Goal: Task Accomplishment & Management: Complete application form

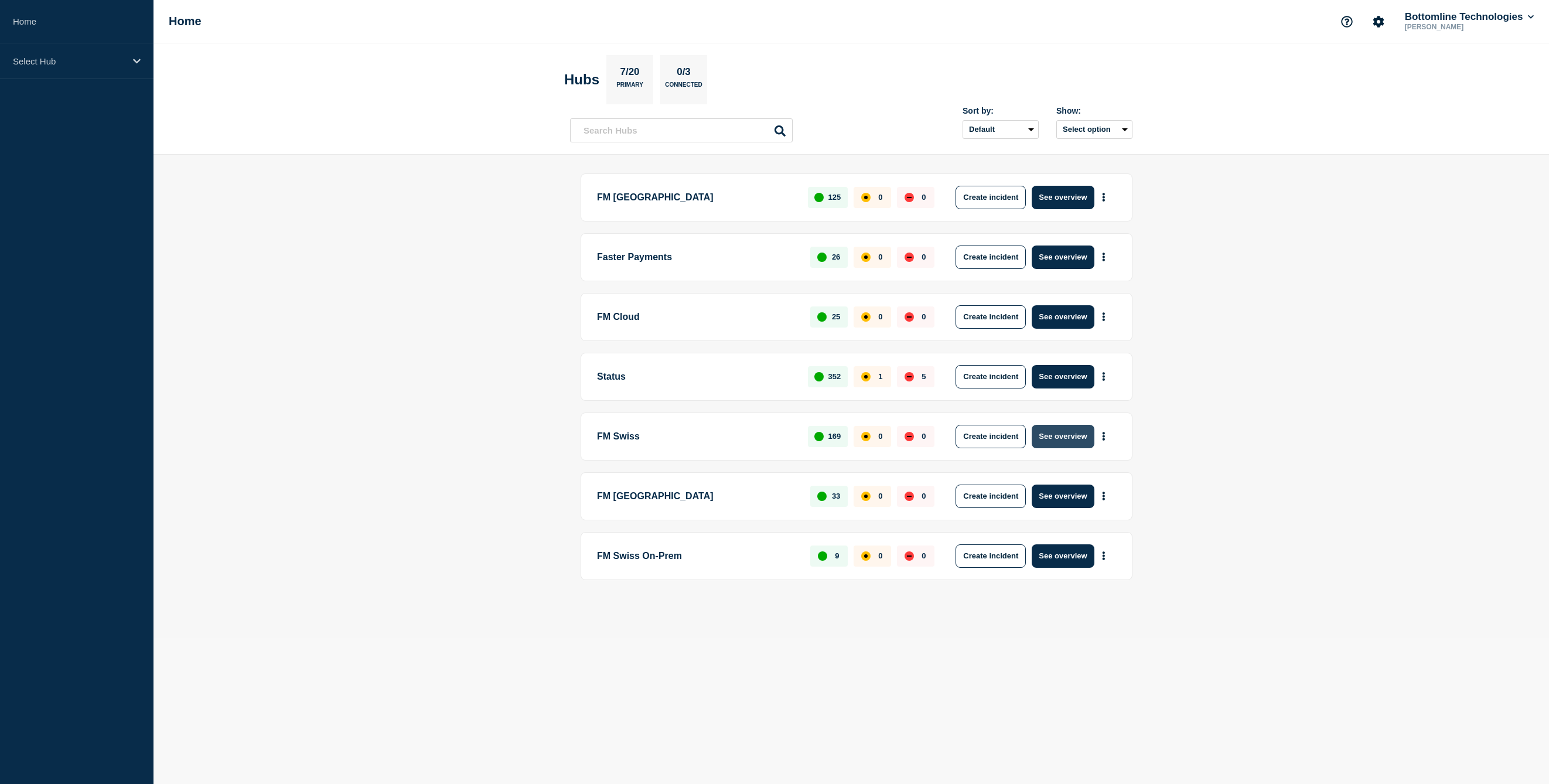
click at [1064, 438] on button "See overview" at bounding box center [1062, 436] width 62 height 23
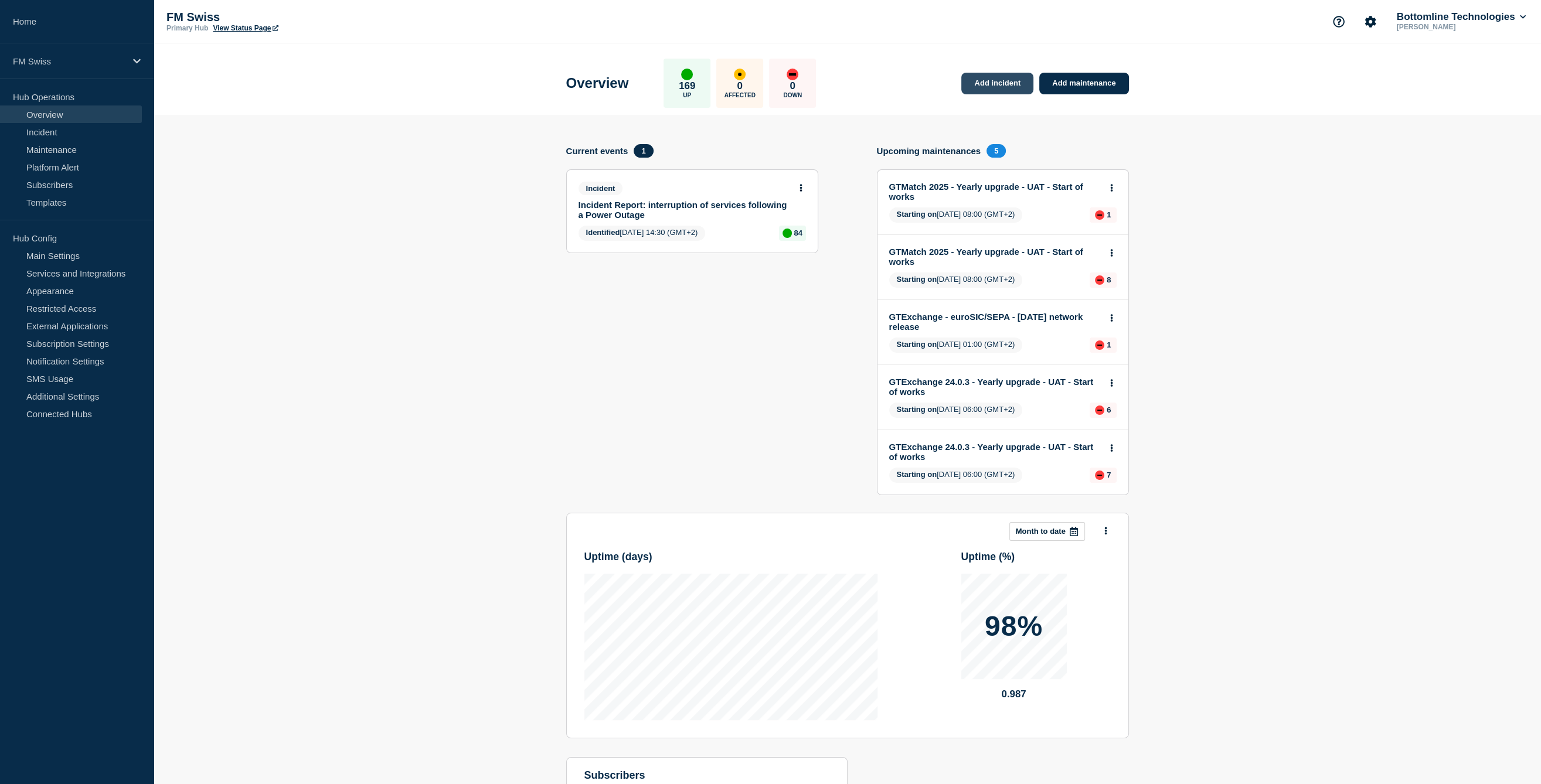
click at [1023, 77] on link "Add incident" at bounding box center [997, 83] width 72 height 22
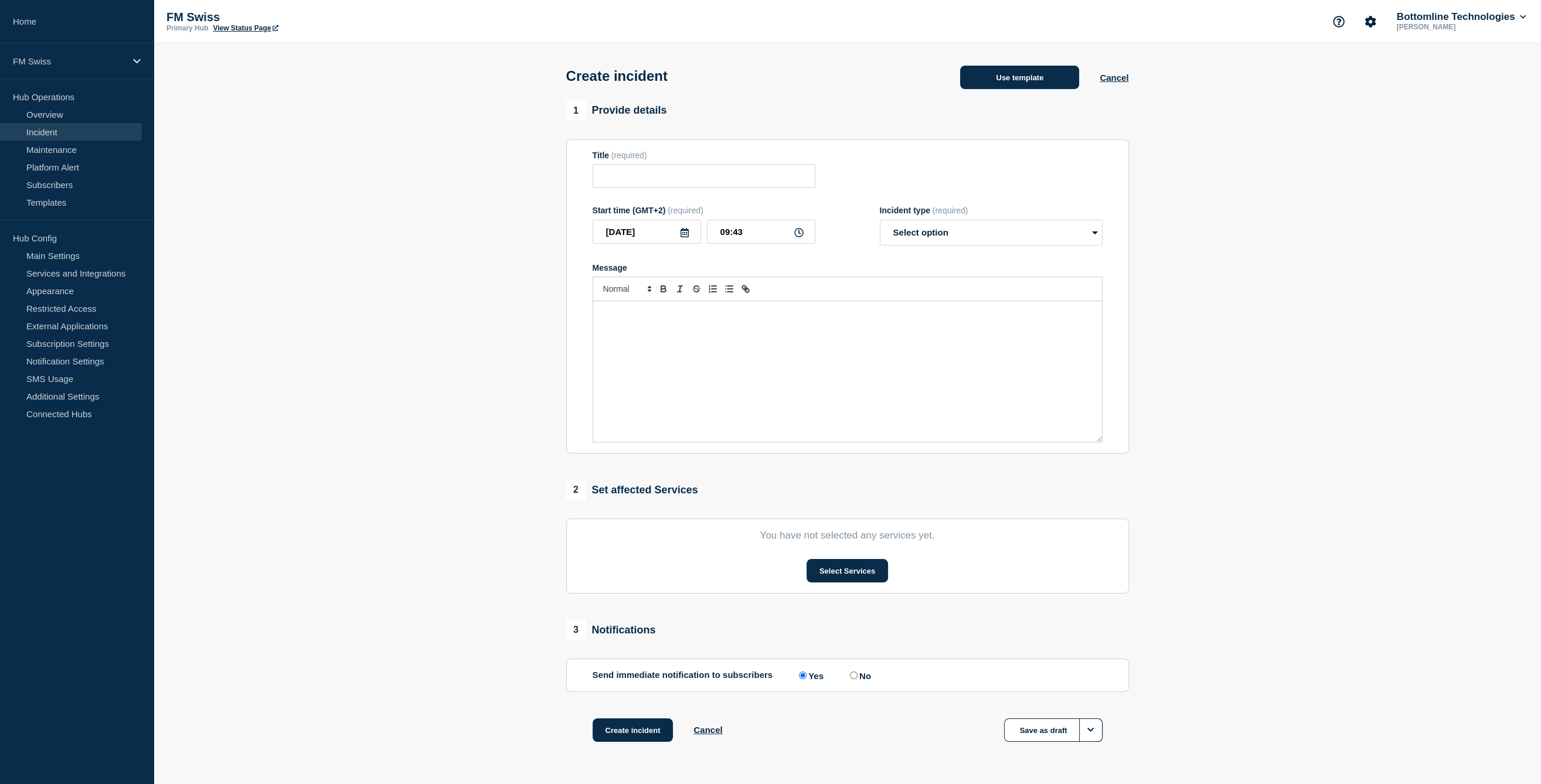
click at [1018, 83] on button "Use template" at bounding box center [1020, 77] width 119 height 23
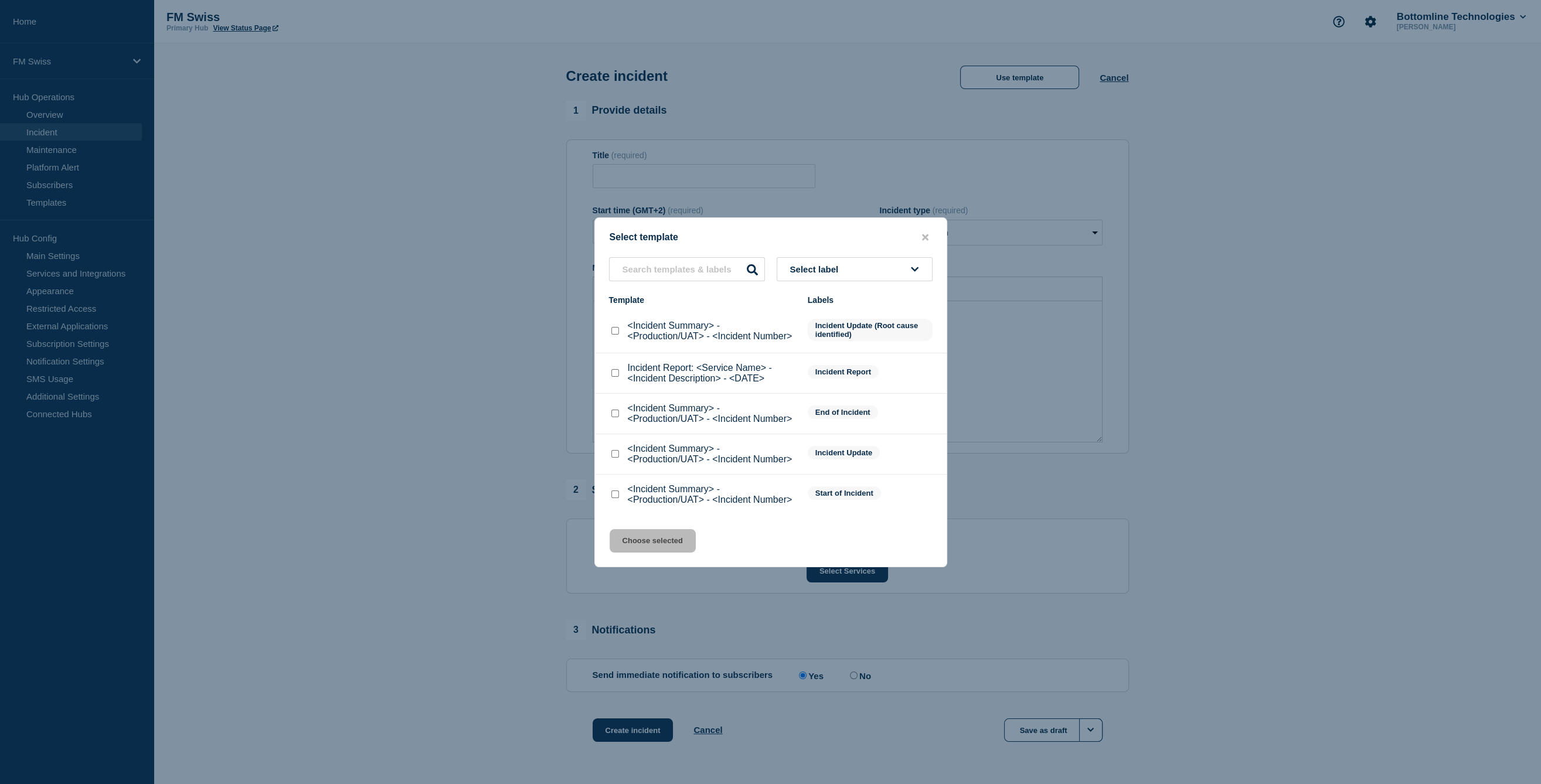
click at [613, 492] on div at bounding box center [615, 495] width 12 height 12
click at [613, 498] on input "<Incident Summary> - <Production/UAT> - <Incident Number> checkbox" at bounding box center [615, 494] width 7 height 7
checkbox input "true"
click at [660, 552] on button "Choose selected" at bounding box center [653, 541] width 86 height 23
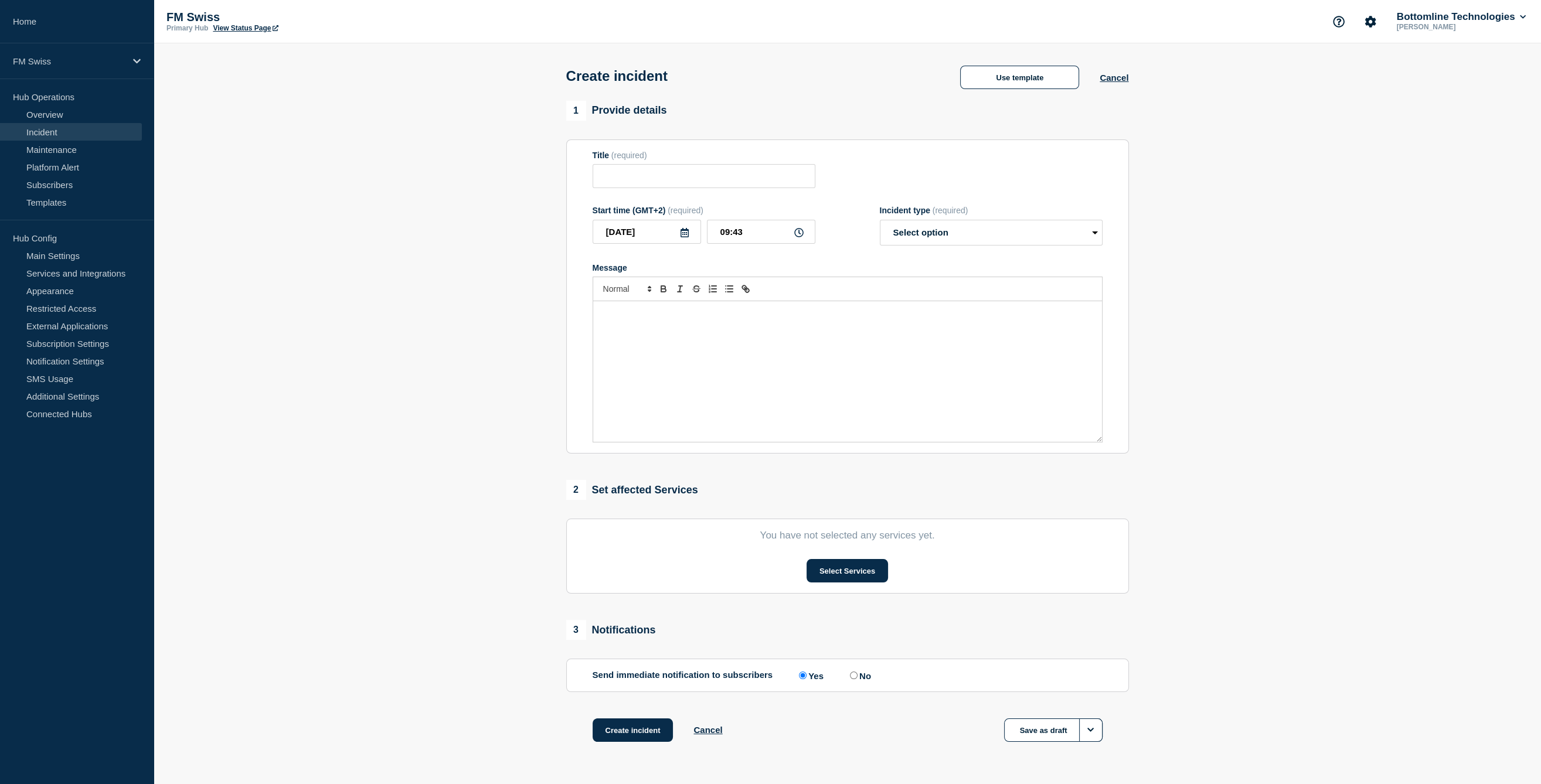
type input "<Incident Summary> - <Production/UAT> - <Incident Number>"
select select "identified"
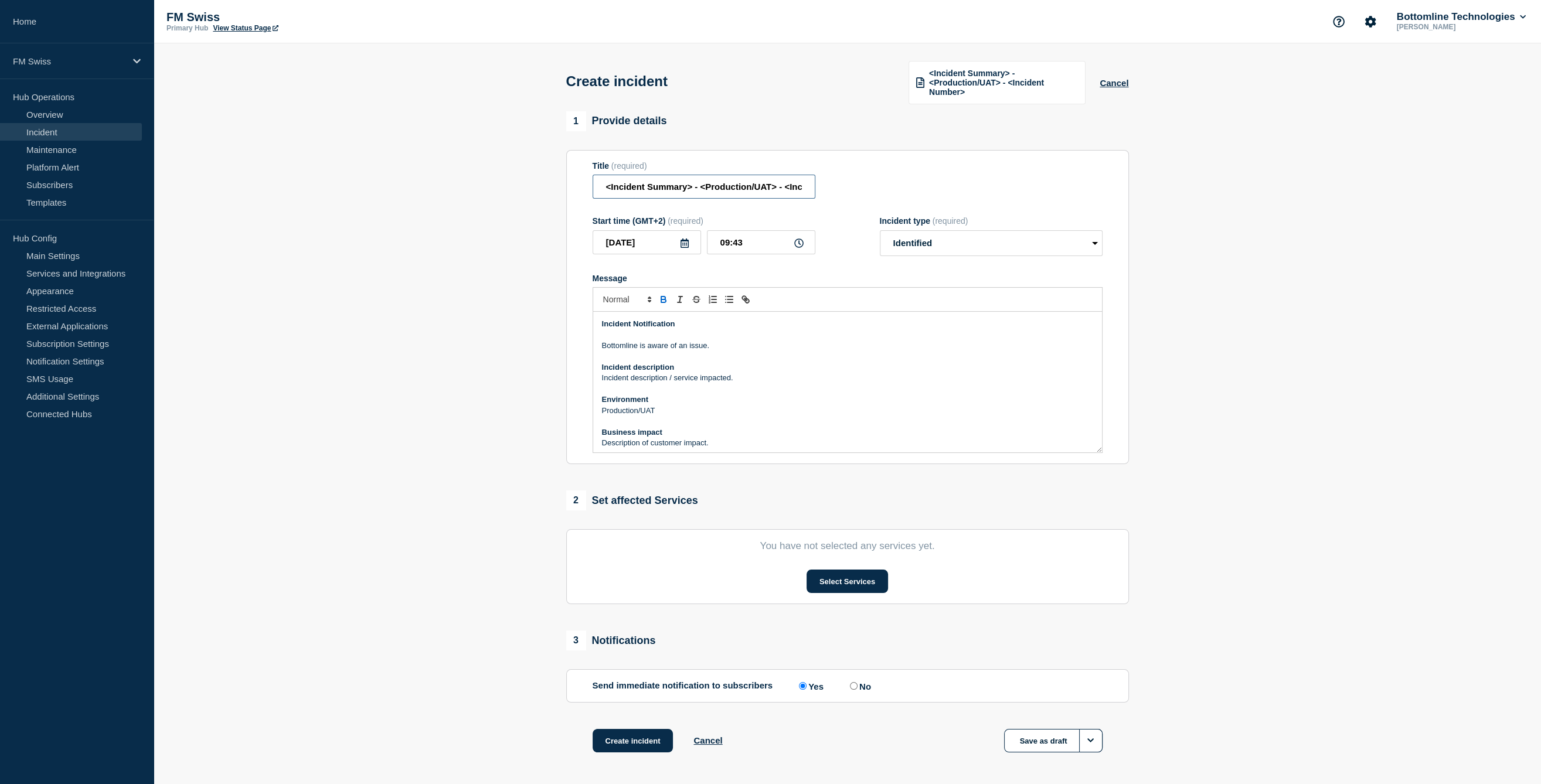
click at [640, 186] on input "<Incident Summary> - <Production/UAT> - <Incident Number>" at bounding box center [704, 186] width 223 height 24
type input "SIC RTGS Partial Connectivity - UAT"
click at [713, 351] on p "Bottomline is aware of an issue." at bounding box center [848, 346] width 491 height 10
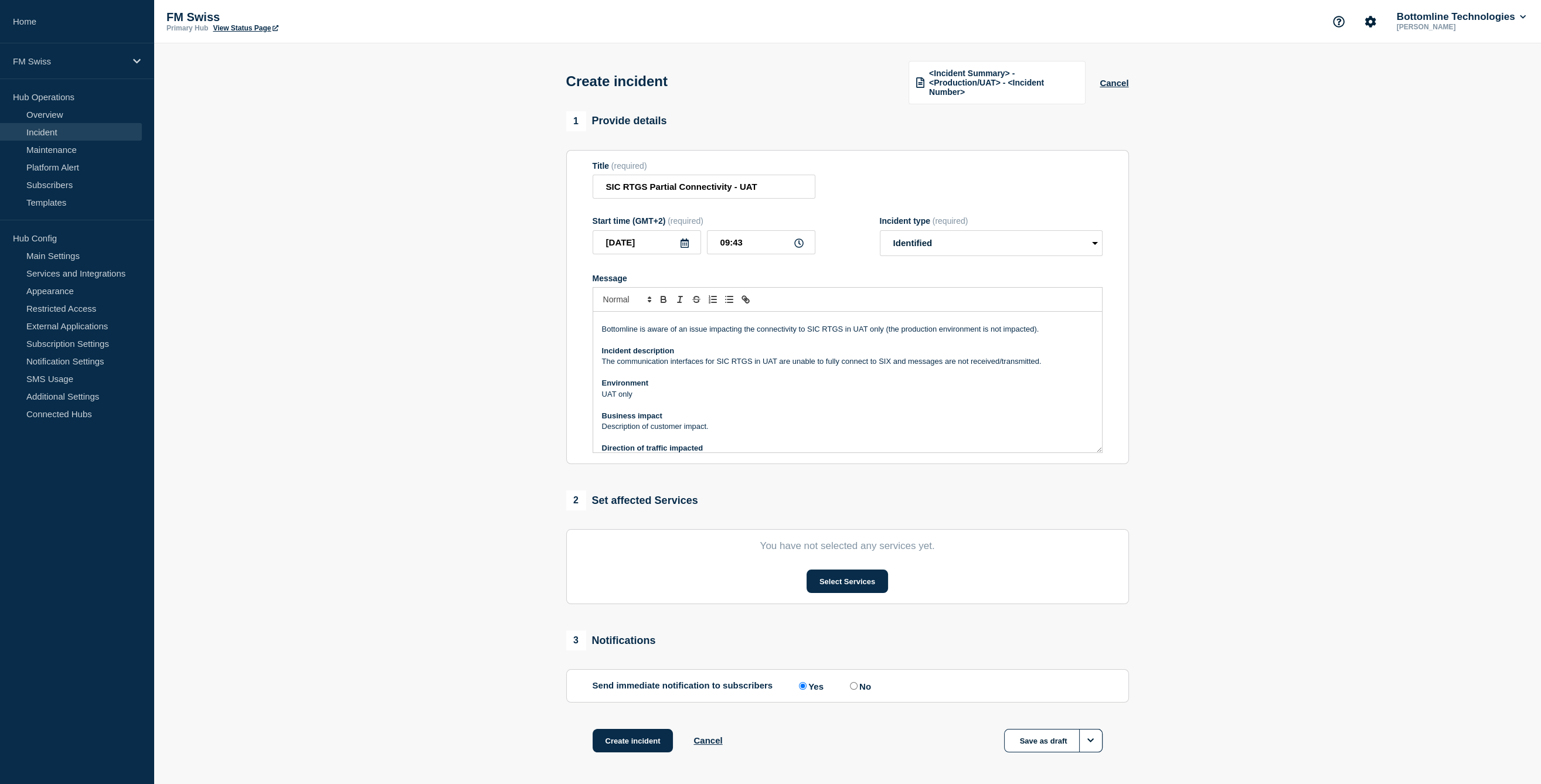
click at [705, 427] on p "Description of customer impact." at bounding box center [848, 427] width 491 height 10
drag, startPoint x: 705, startPoint y: 427, endPoint x: 664, endPoint y: 416, distance: 42.4
click at [664, 416] on div "Incident Notification Bottomline is aware of an issue impacting the connectivit…" at bounding box center [848, 382] width 509 height 140
click at [659, 429] on p "Inbound/Outbound/Both/Neither" at bounding box center [848, 427] width 491 height 10
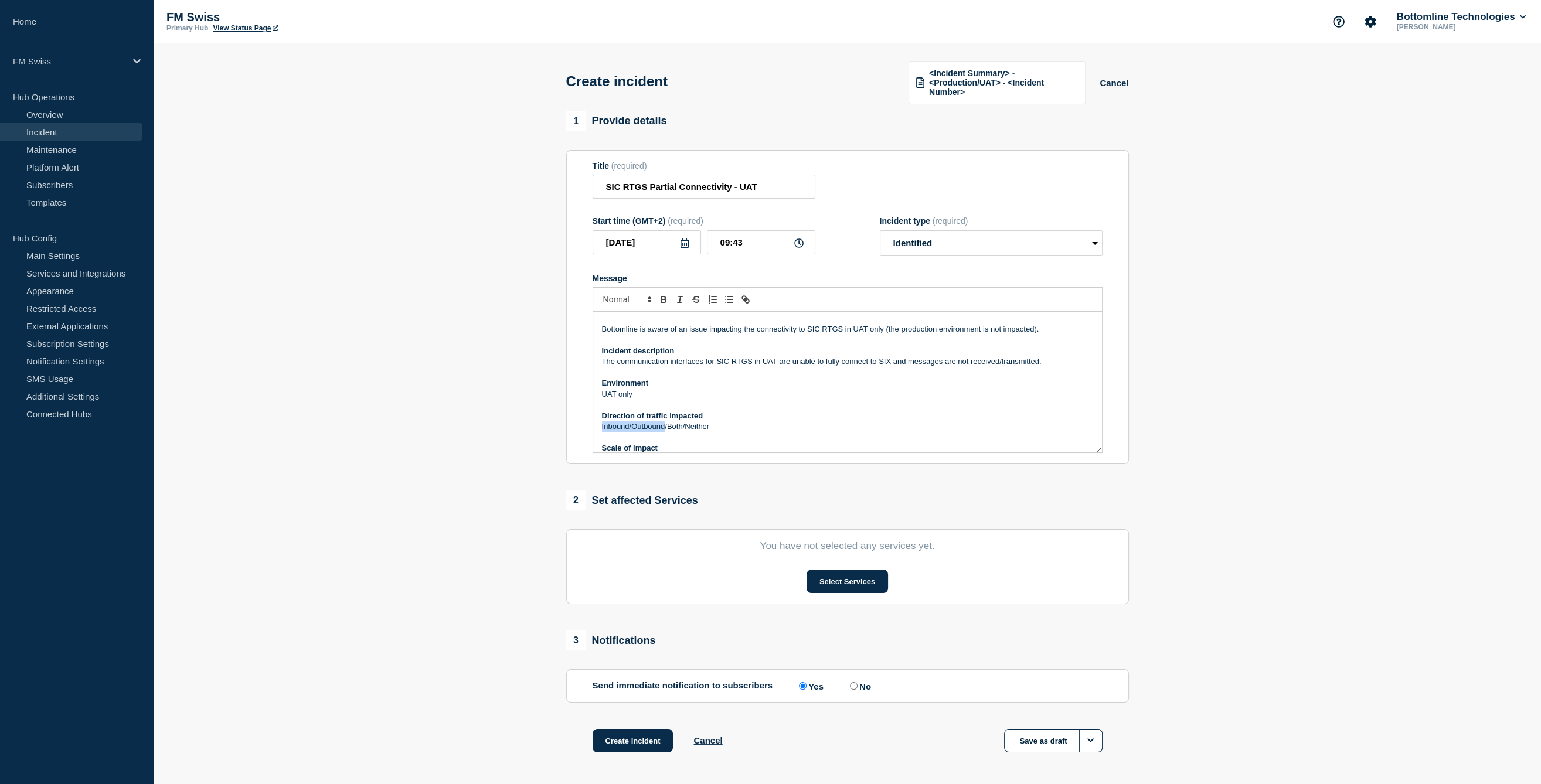
drag, startPoint x: 659, startPoint y: 429, endPoint x: 588, endPoint y: 429, distance: 71.0
click at [588, 429] on section "Title (required) SIC RTGS Partial Connectivity - UAT Start time (GMT+2) (requir…" at bounding box center [848, 307] width 563 height 315
click at [626, 432] on p "/Both/Neither" at bounding box center [848, 427] width 491 height 10
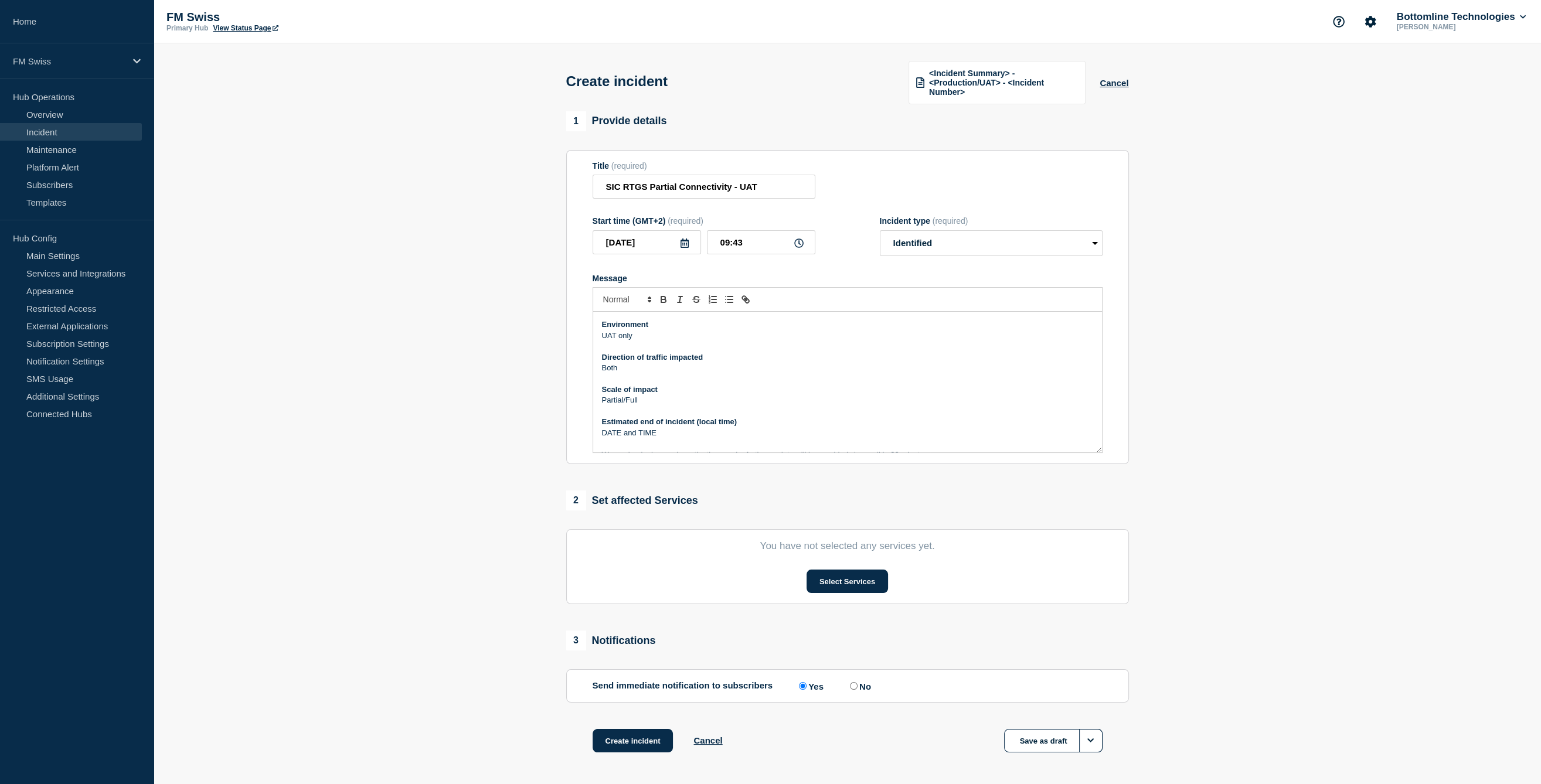
click at [617, 405] on p "Partial/Full" at bounding box center [848, 400] width 491 height 10
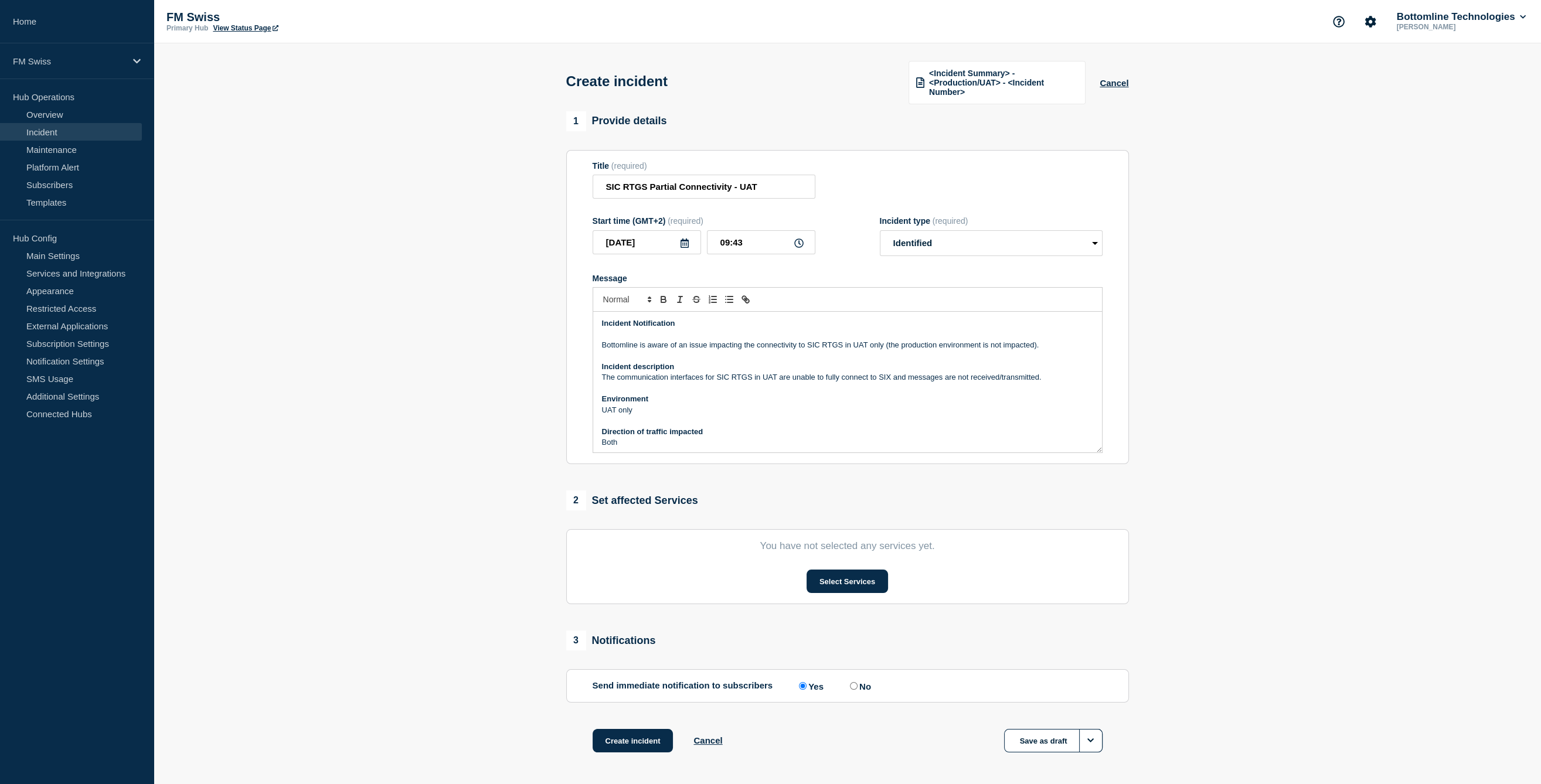
scroll to position [0, 0]
click at [771, 380] on p "The communication interfaces for SIC RTGS in UAT are unable to fully connect to…" at bounding box center [848, 378] width 491 height 10
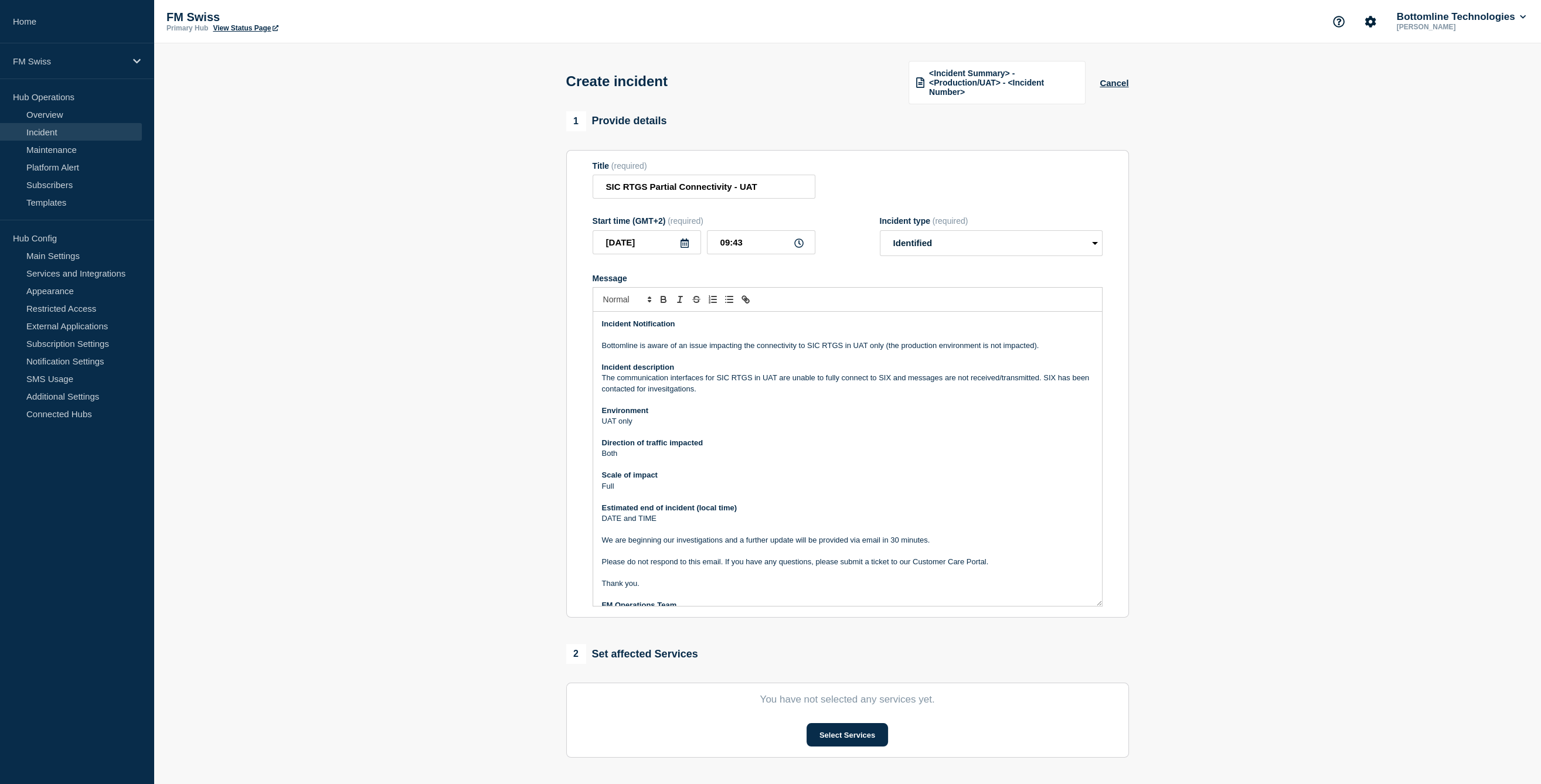
drag, startPoint x: 1097, startPoint y: 452, endPoint x: 1099, endPoint y: 628, distance: 176.0
click at [1099, 606] on div "Incident Notification Bottomline is aware of an issue impacting the connectivit…" at bounding box center [848, 459] width 509 height 294
click at [630, 516] on p "DATE and TIME" at bounding box center [848, 519] width 491 height 10
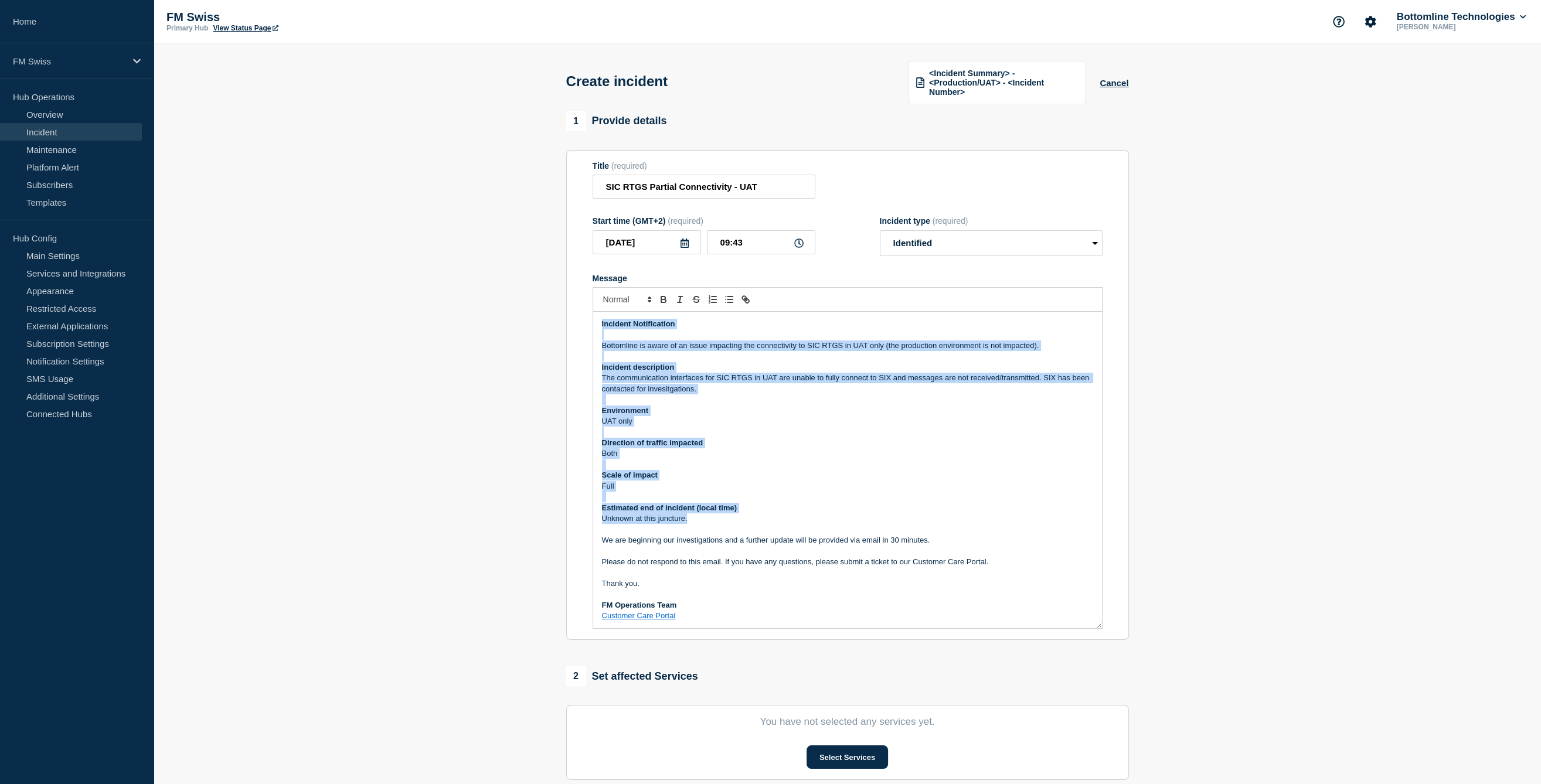
copy div "Incident Notification Bottomline is aware of an issue impacting the connectivit…"
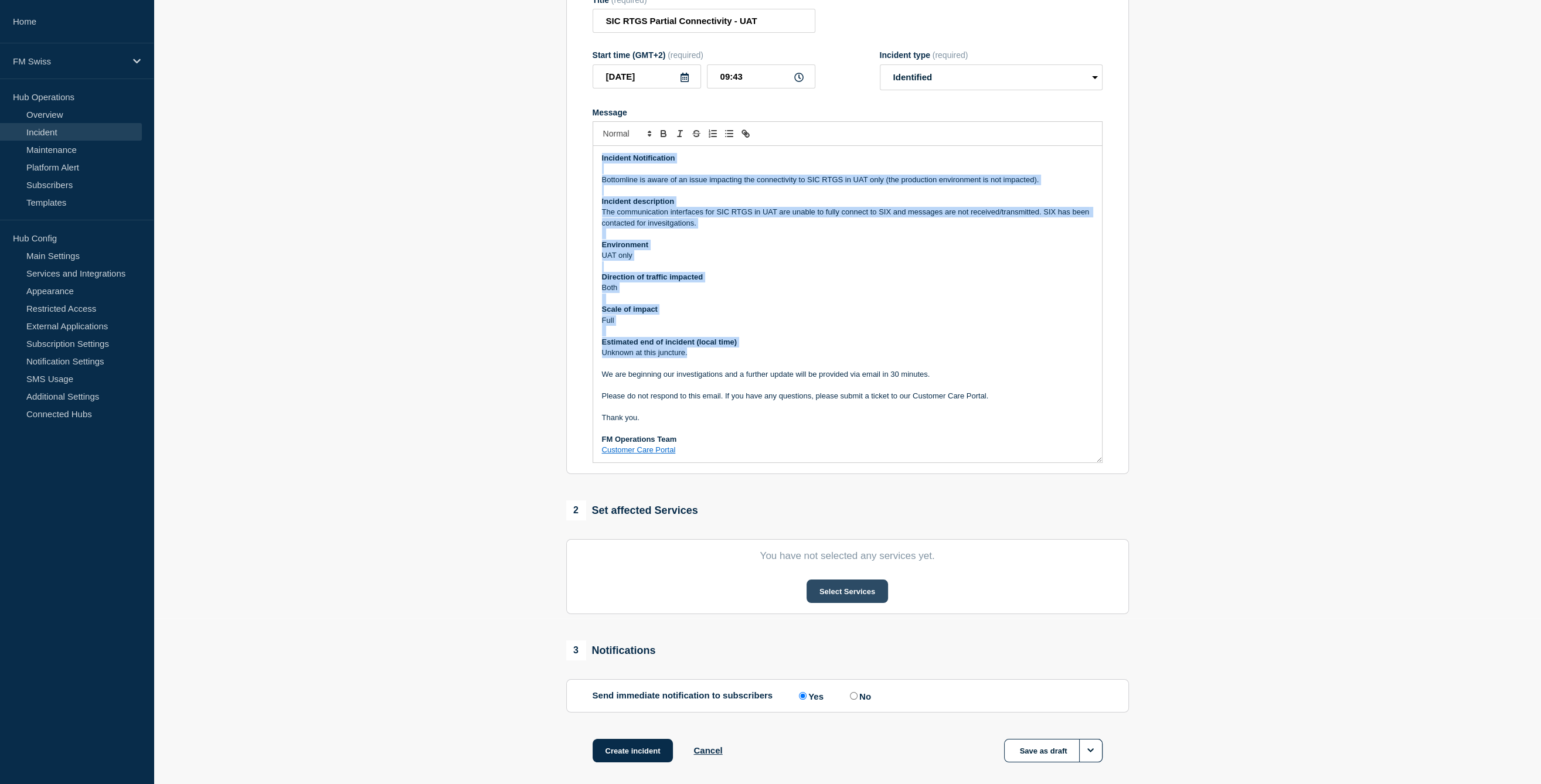
scroll to position [176, 0]
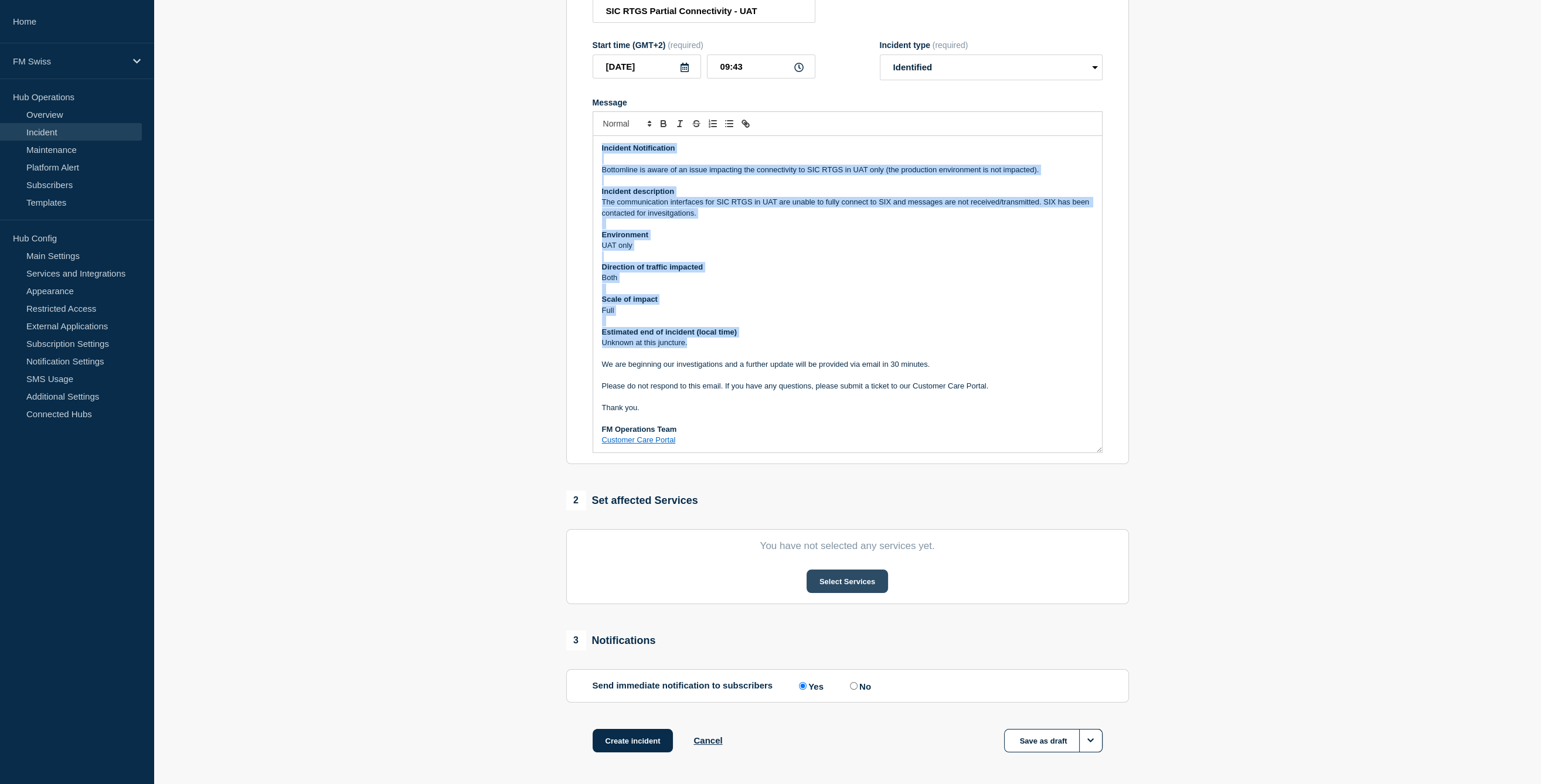
click at [855, 589] on button "Select Services" at bounding box center [847, 582] width 81 height 23
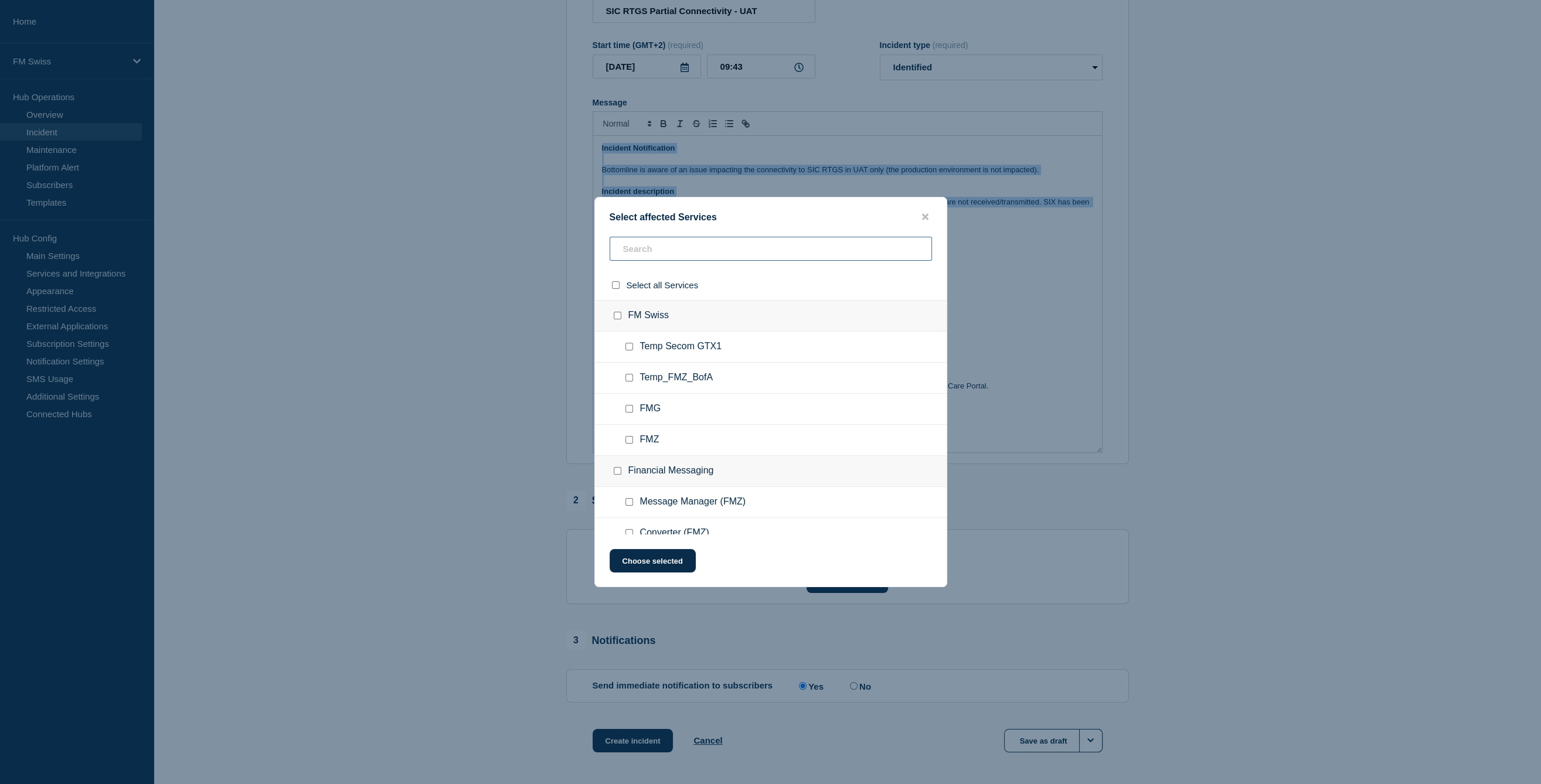
click at [656, 250] on input "text" at bounding box center [770, 248] width 322 height 24
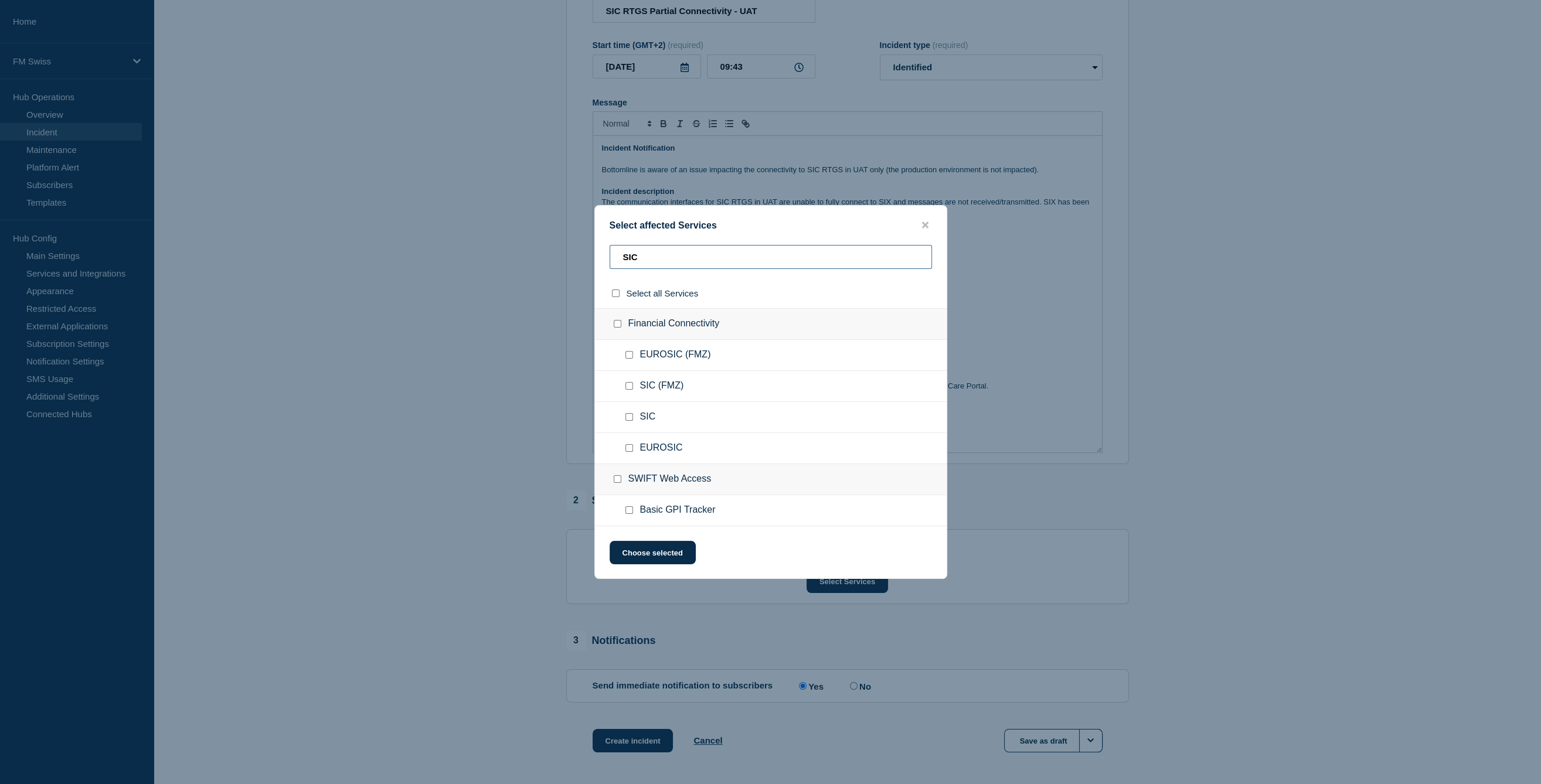
type input "SIC"
click at [633, 387] on div at bounding box center [631, 386] width 17 height 12
click at [629, 388] on input "SIC (FMZ) checkbox" at bounding box center [629, 386] width 7 height 7
checkbox input "true"
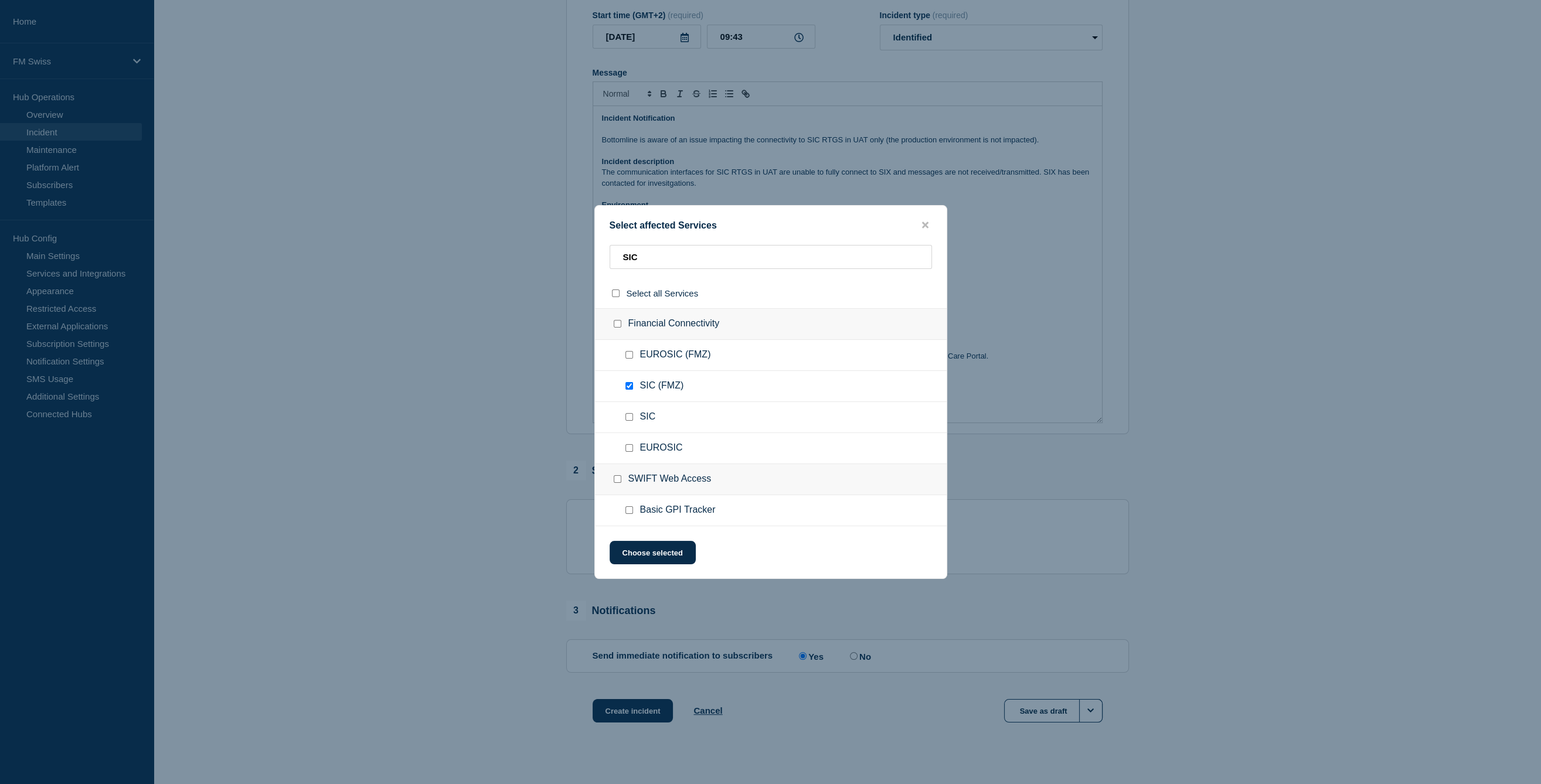
scroll to position [222, 0]
click at [632, 419] on input "SIC checkbox" at bounding box center [629, 416] width 7 height 7
checkbox input "true"
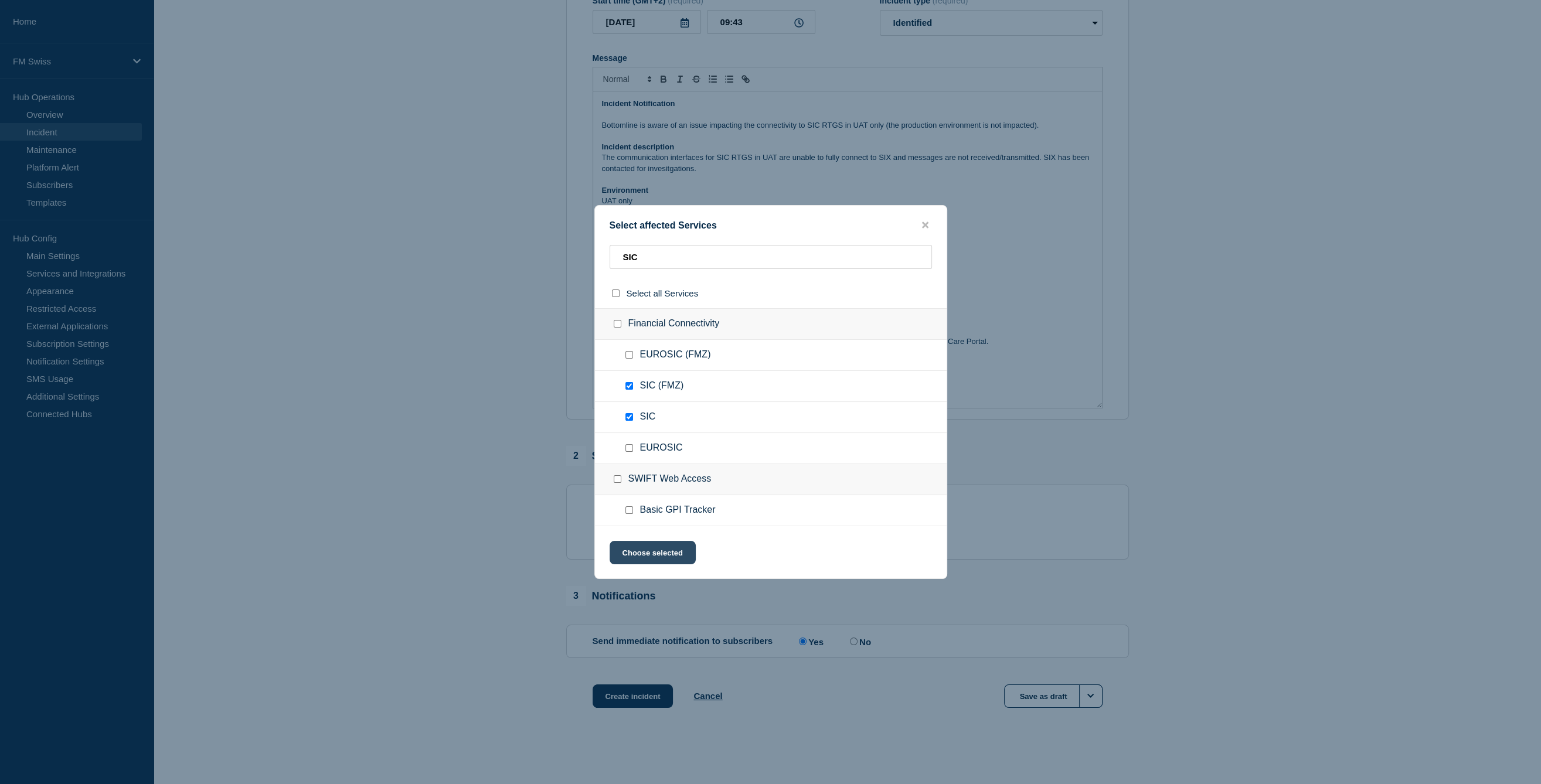
click at [656, 555] on button "Choose selected" at bounding box center [653, 552] width 86 height 23
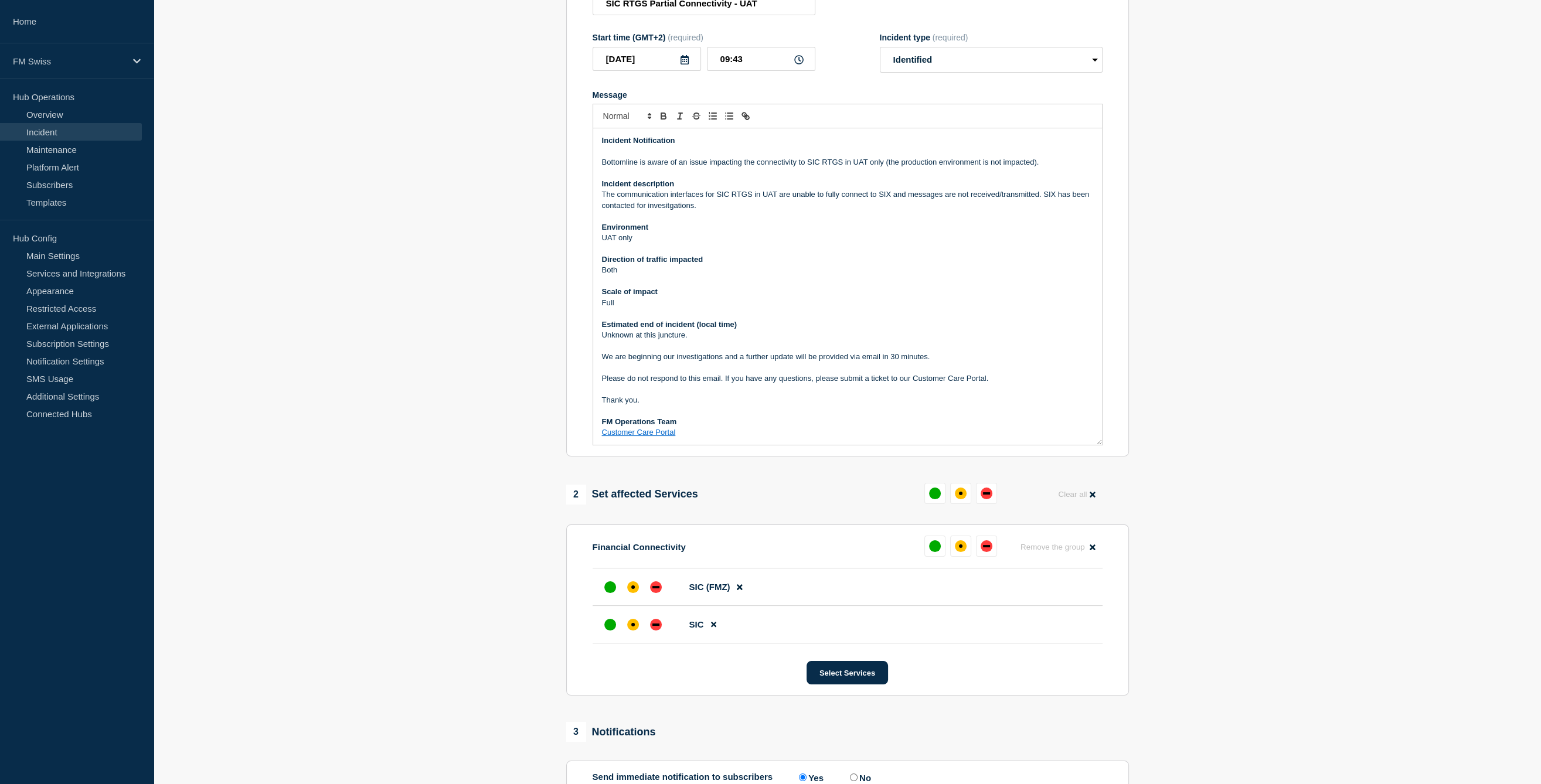
scroll to position [105, 0]
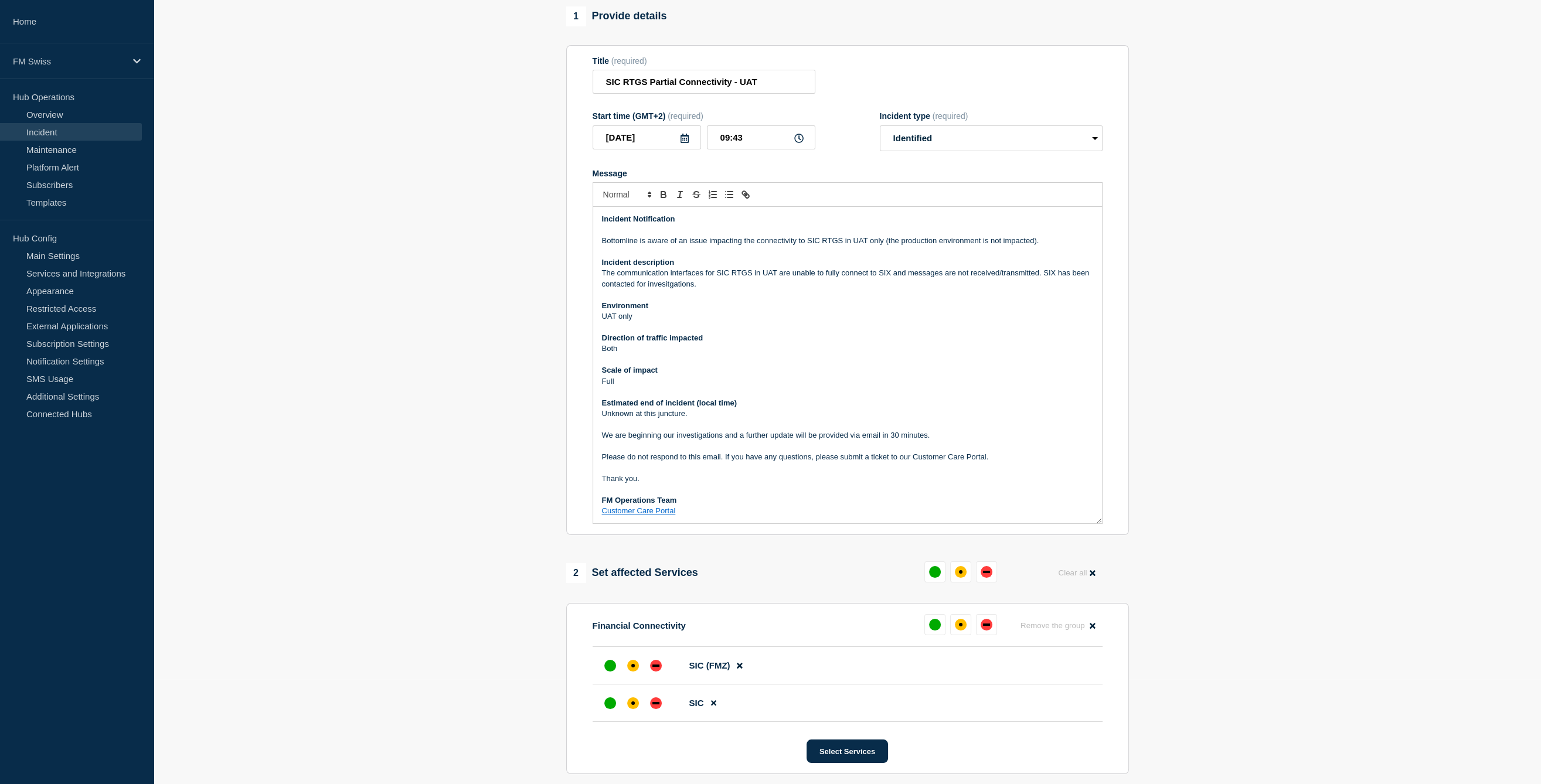
click at [637, 352] on p "Both" at bounding box center [848, 349] width 491 height 10
click at [1045, 275] on p "The communication interfaces for SIC RTGS in UAT are unable to fully connect to…" at bounding box center [848, 279] width 491 height 22
click at [708, 354] on p "SIC RTGS - both directions" at bounding box center [848, 349] width 491 height 10
click at [743, 248] on div "Incident Notification Bottomline is aware of an issue impacting the connectivit…" at bounding box center [848, 365] width 509 height 316
click at [738, 244] on p "Bottomline is aware of an issue impacting the connectivity to SIC RTGS in UAT o…" at bounding box center [848, 240] width 491 height 10
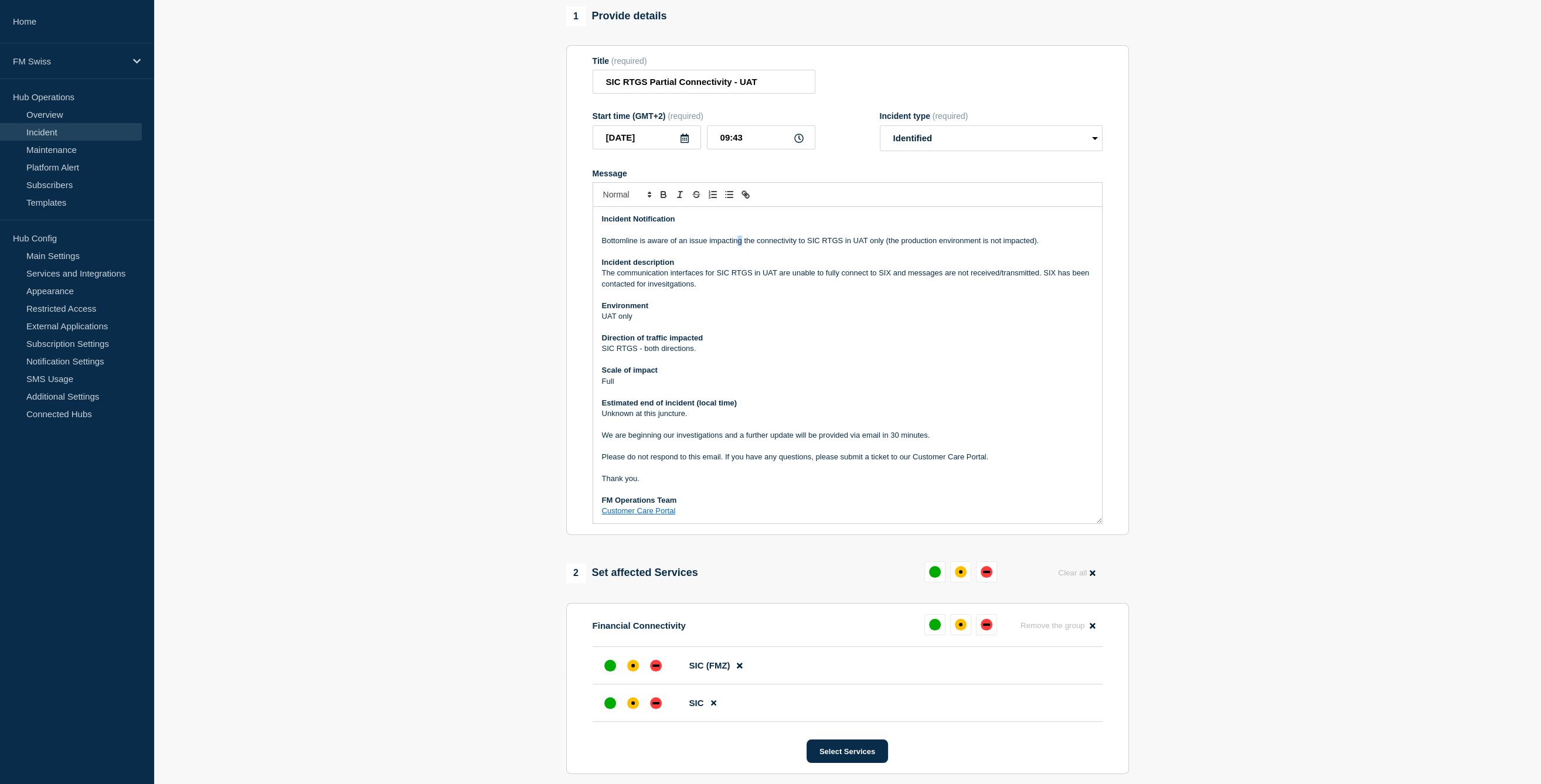
click at [738, 244] on p "Bottomline is aware of an issue impacting the connectivity to SIC RTGS in UAT o…" at bounding box center [848, 240] width 491 height 10
click at [798, 244] on span "Bottomline is aware of an issue impacting connectivity to SIC RTGS in the UAT e…" at bounding box center [840, 240] width 476 height 9
drag, startPoint x: 798, startPoint y: 244, endPoint x: 917, endPoint y: 244, distance: 119.0
click at [917, 244] on span "Bottomline is aware of an issue impacting connectivity to SIC RTGS in the UAT e…" at bounding box center [840, 240] width 476 height 9
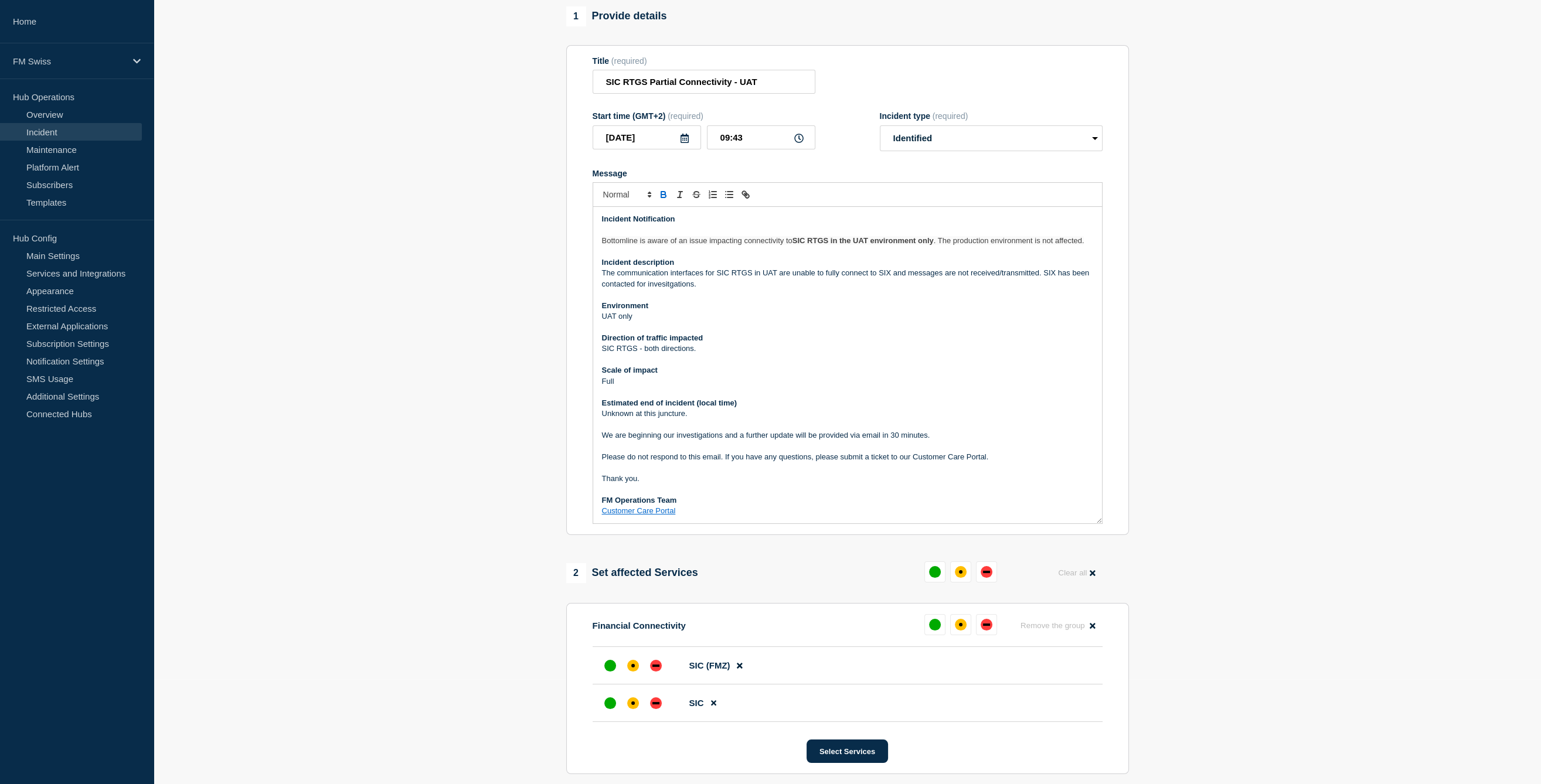
click at [877, 268] on p "Incident description" at bounding box center [848, 262] width 491 height 10
click at [762, 286] on p "The communication interfaces for SIC RTGS in UAT are unable to fully connect to…" at bounding box center [848, 279] width 491 height 22
click at [745, 286] on span "Communication interfaces for SIC RTGS in UAT are currently unable to fully conn…" at bounding box center [833, 278] width 461 height 19
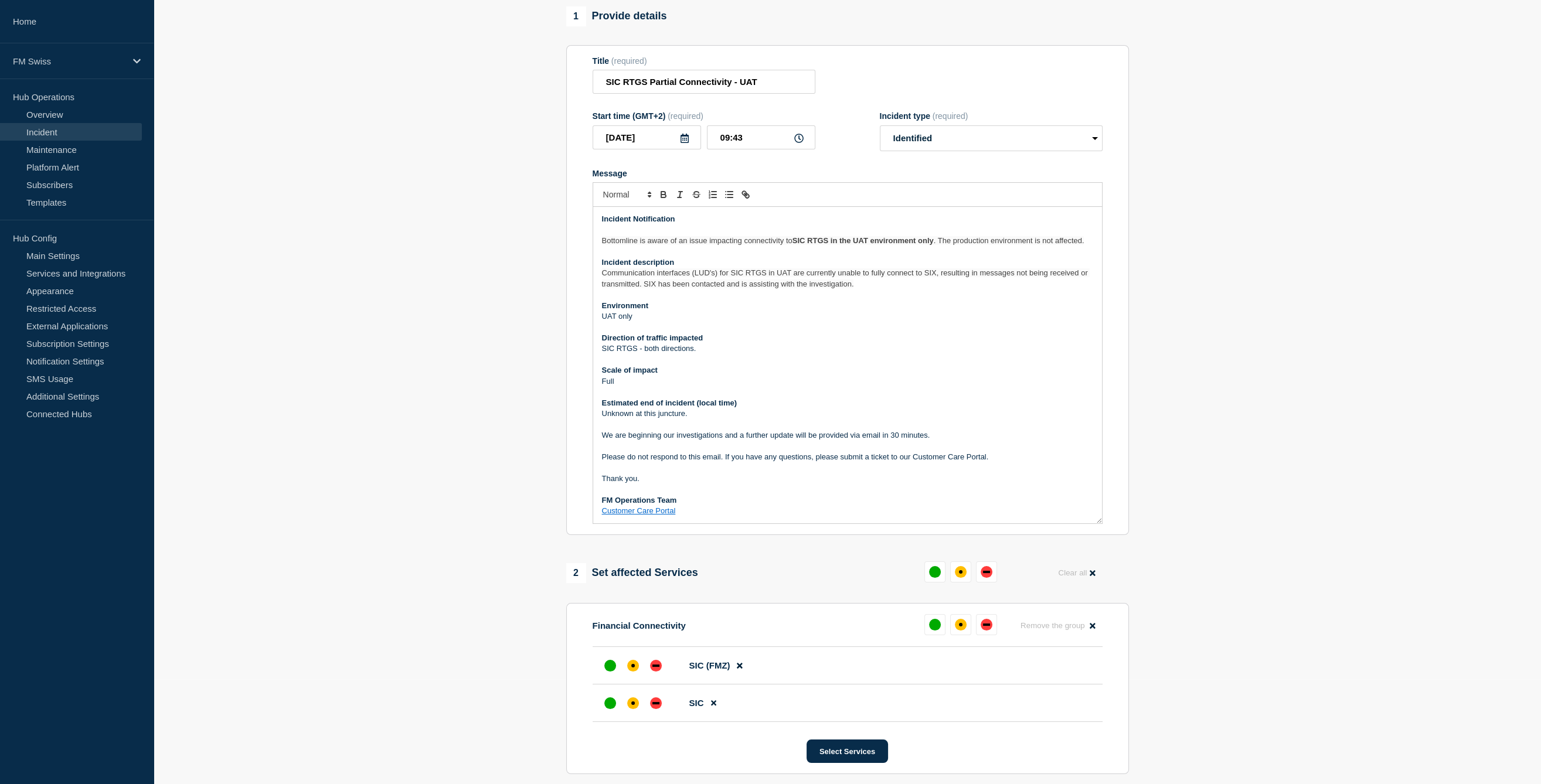
click at [754, 288] on span "Communication interfaces (LUD's) for SIC RTGS in UAT are currently unable to fu…" at bounding box center [847, 278] width 488 height 19
click at [629, 354] on p "SIC RTGS - both directions." at bounding box center [848, 349] width 491 height 10
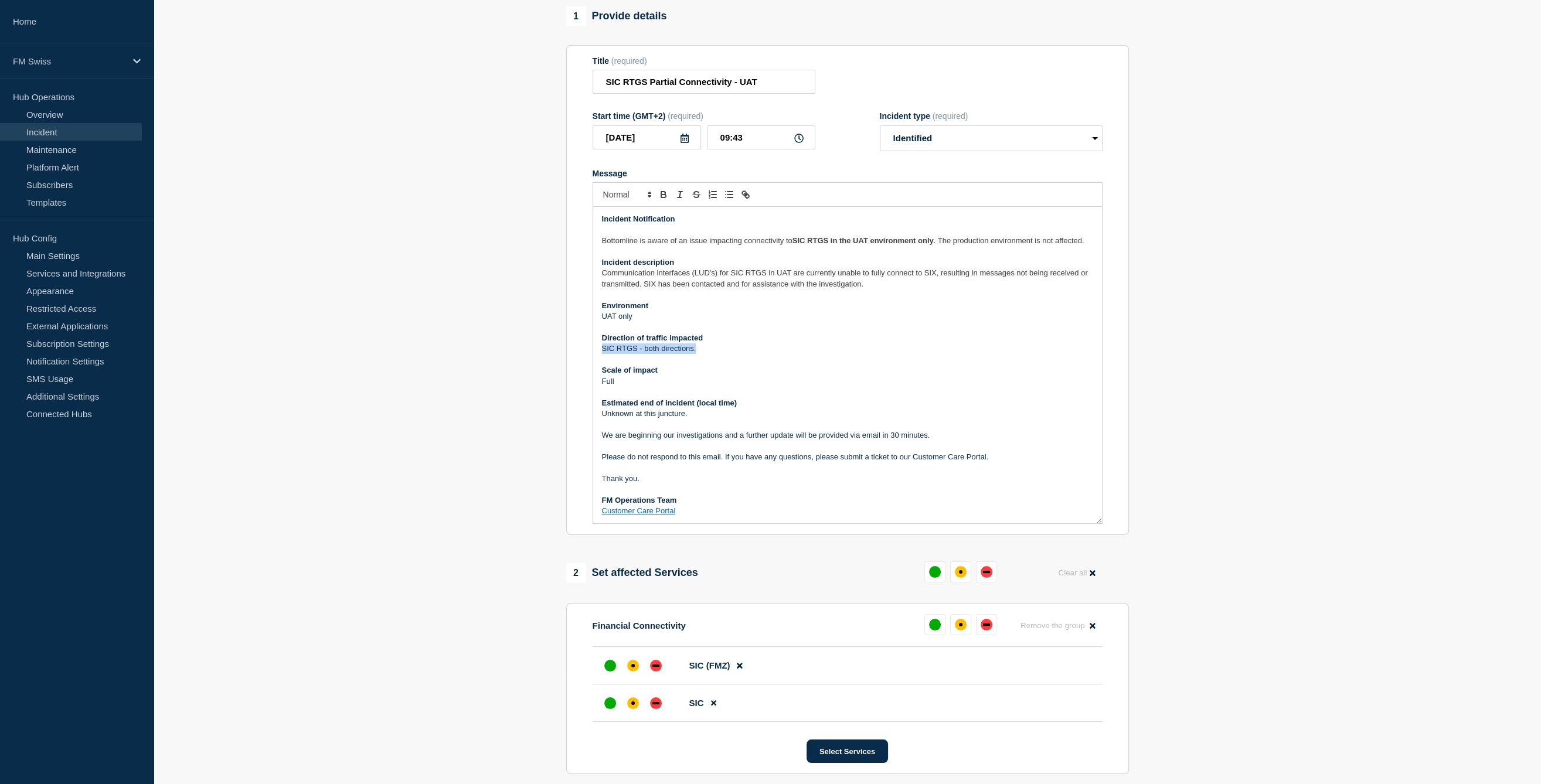
click at [643, 354] on p "SIC RTGS - both directions." at bounding box center [848, 349] width 491 height 10
click at [648, 354] on p "SIC RTGS - both directions." at bounding box center [848, 349] width 491 height 10
drag, startPoint x: 648, startPoint y: 360, endPoint x: 666, endPoint y: 360, distance: 18.0
click at [666, 354] on p "SIC RTGS - both directions." at bounding box center [848, 349] width 491 height 10
click at [626, 419] on p "Unknown at this juncture." at bounding box center [848, 414] width 491 height 10
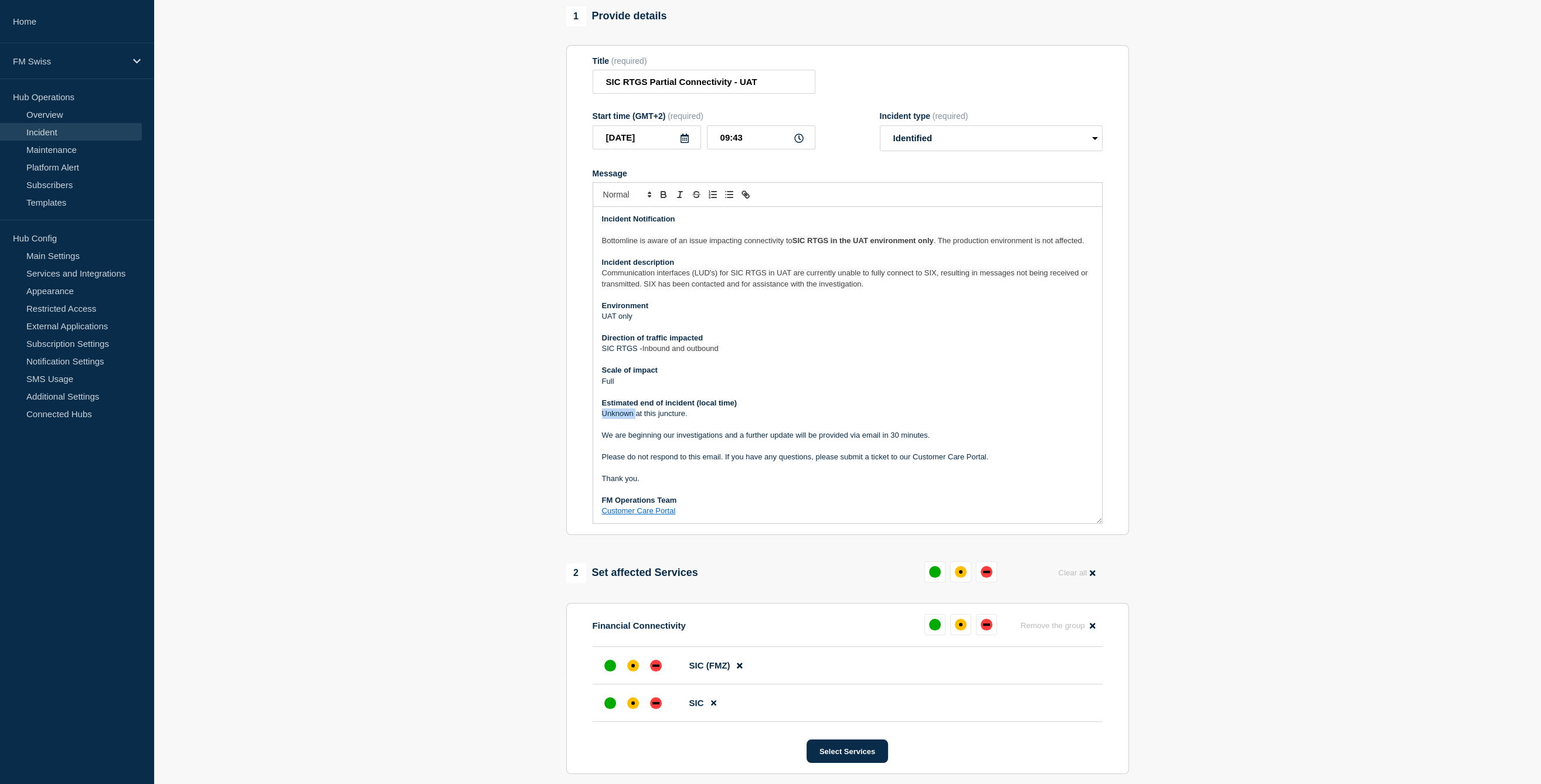
click at [626, 419] on p "Unknown at this juncture." at bounding box center [848, 414] width 491 height 10
click at [893, 441] on p "We are beginning our investigations and a further update will be provided via e…" at bounding box center [848, 435] width 491 height 10
click at [987, 612] on section "Financial Connectivity Remove the group Remove SIC (FMZ) SIC Select Services" at bounding box center [848, 688] width 563 height 171
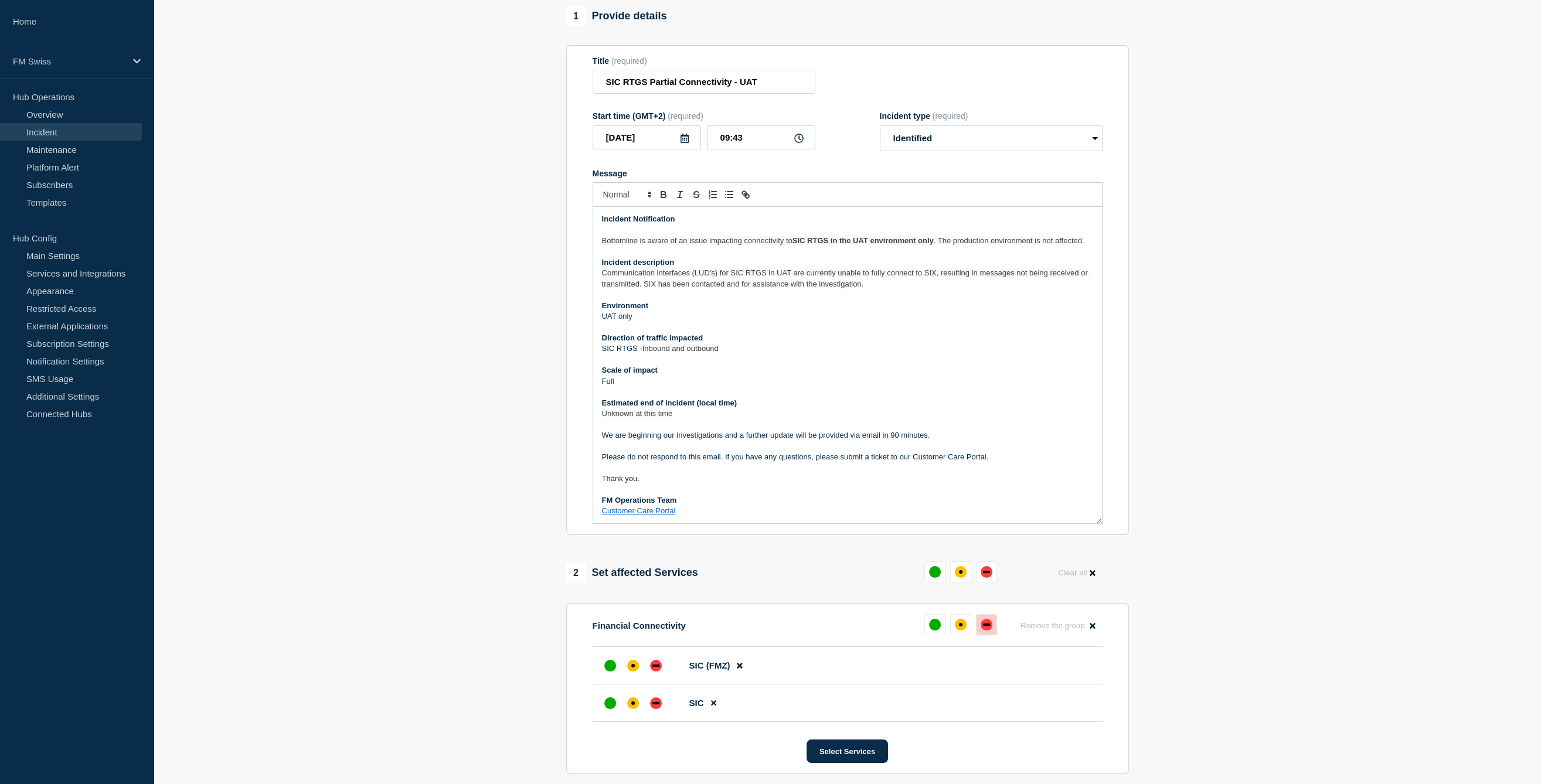
click at [988, 625] on div "down" at bounding box center [987, 624] width 7 height 2
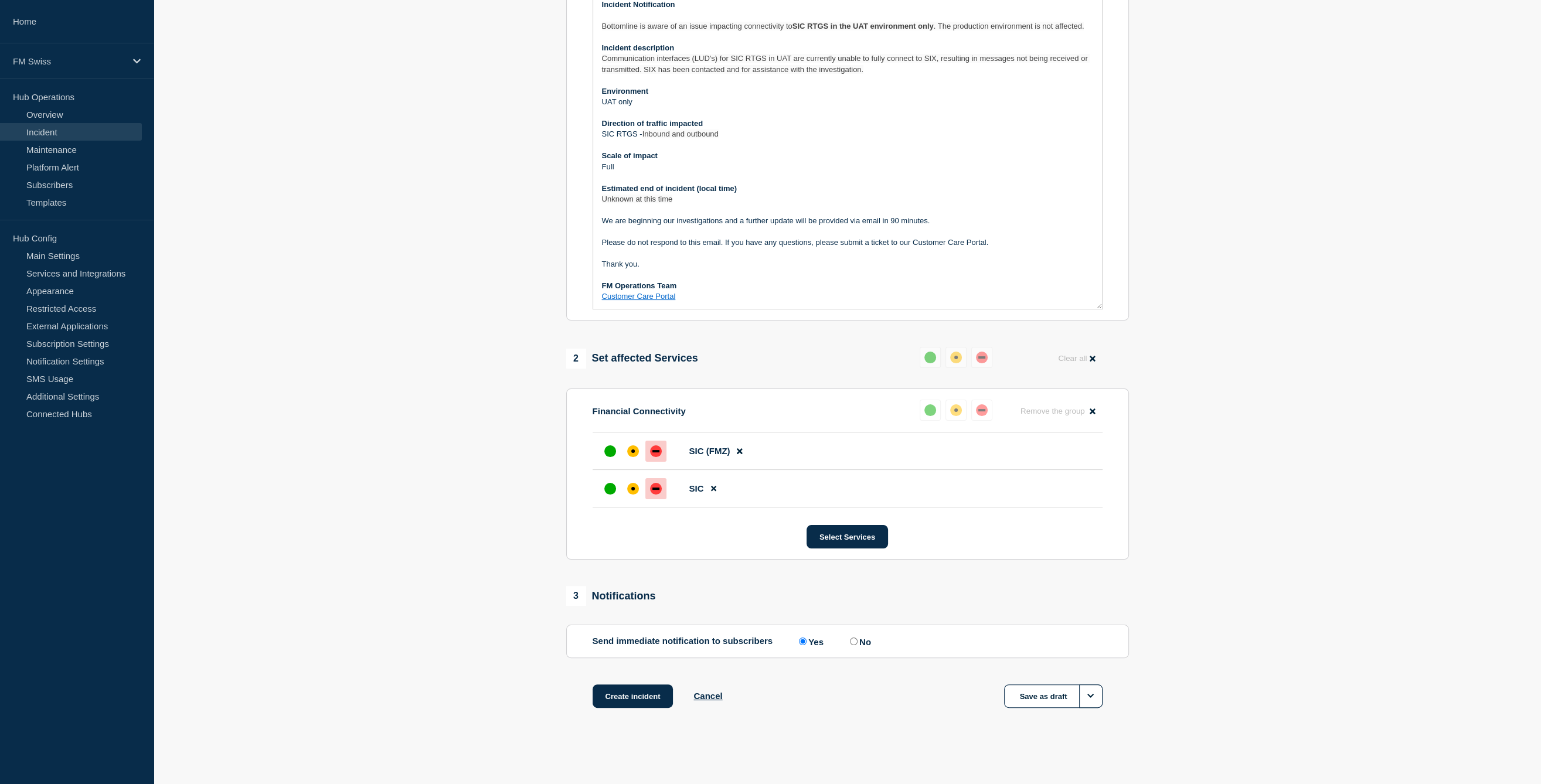
scroll to position [324, 0]
click at [1039, 696] on button "Save as draft" at bounding box center [1053, 696] width 99 height 23
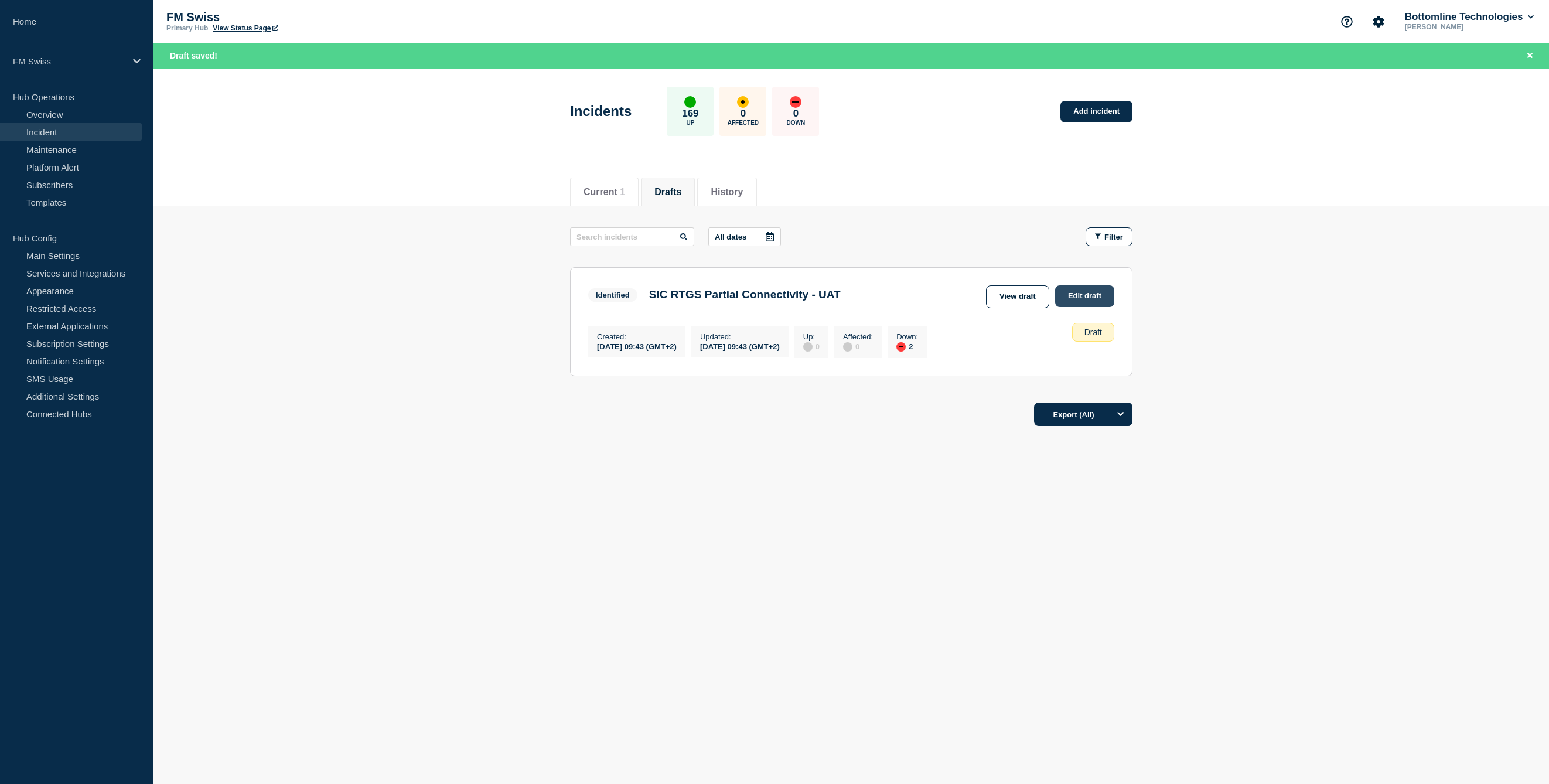
click at [1073, 291] on link "Edit draft" at bounding box center [1084, 297] width 59 height 22
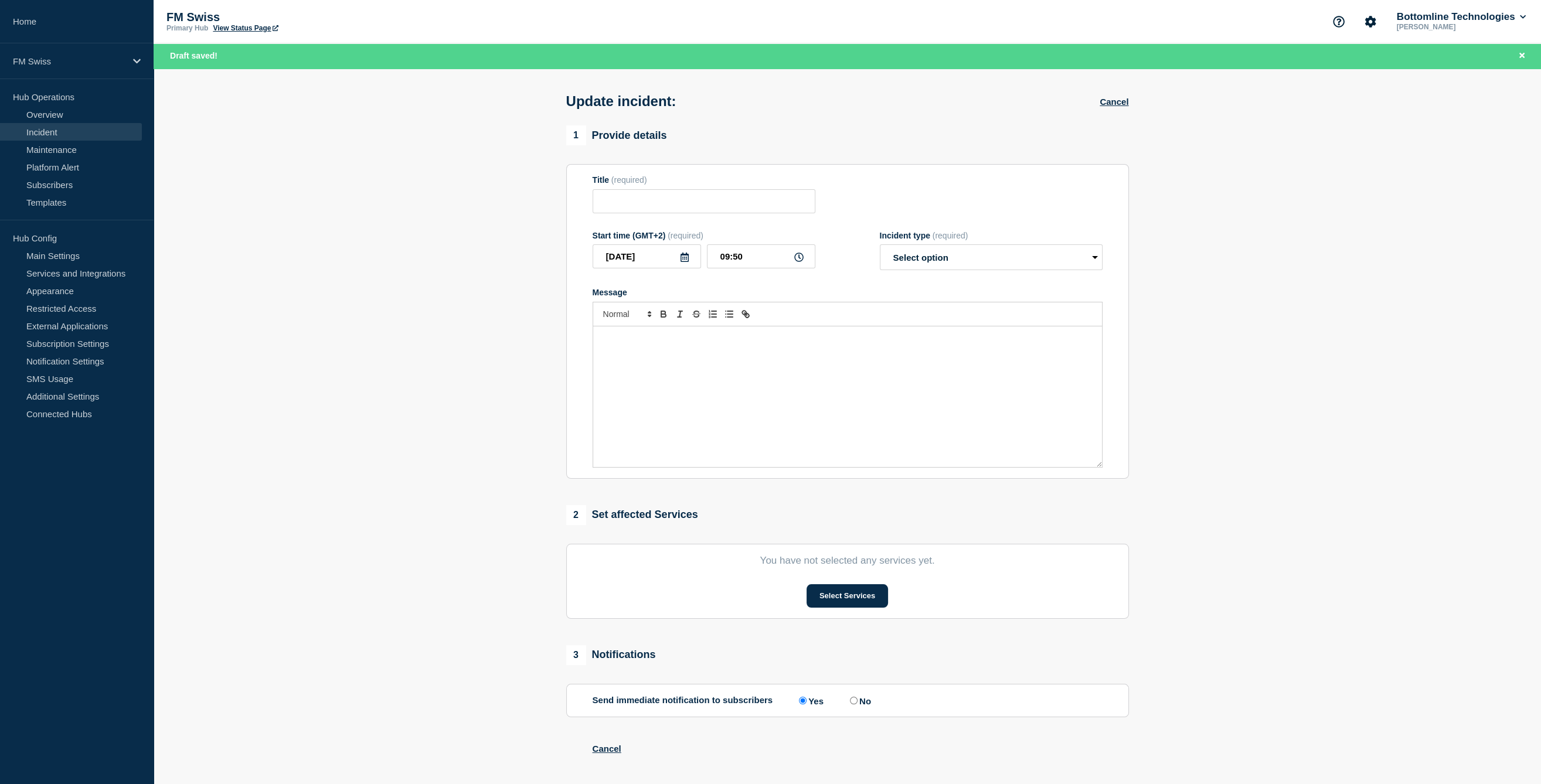
type input "SIC RTGS Partial Connectivity - UAT"
type input "09:43"
select select "identified"
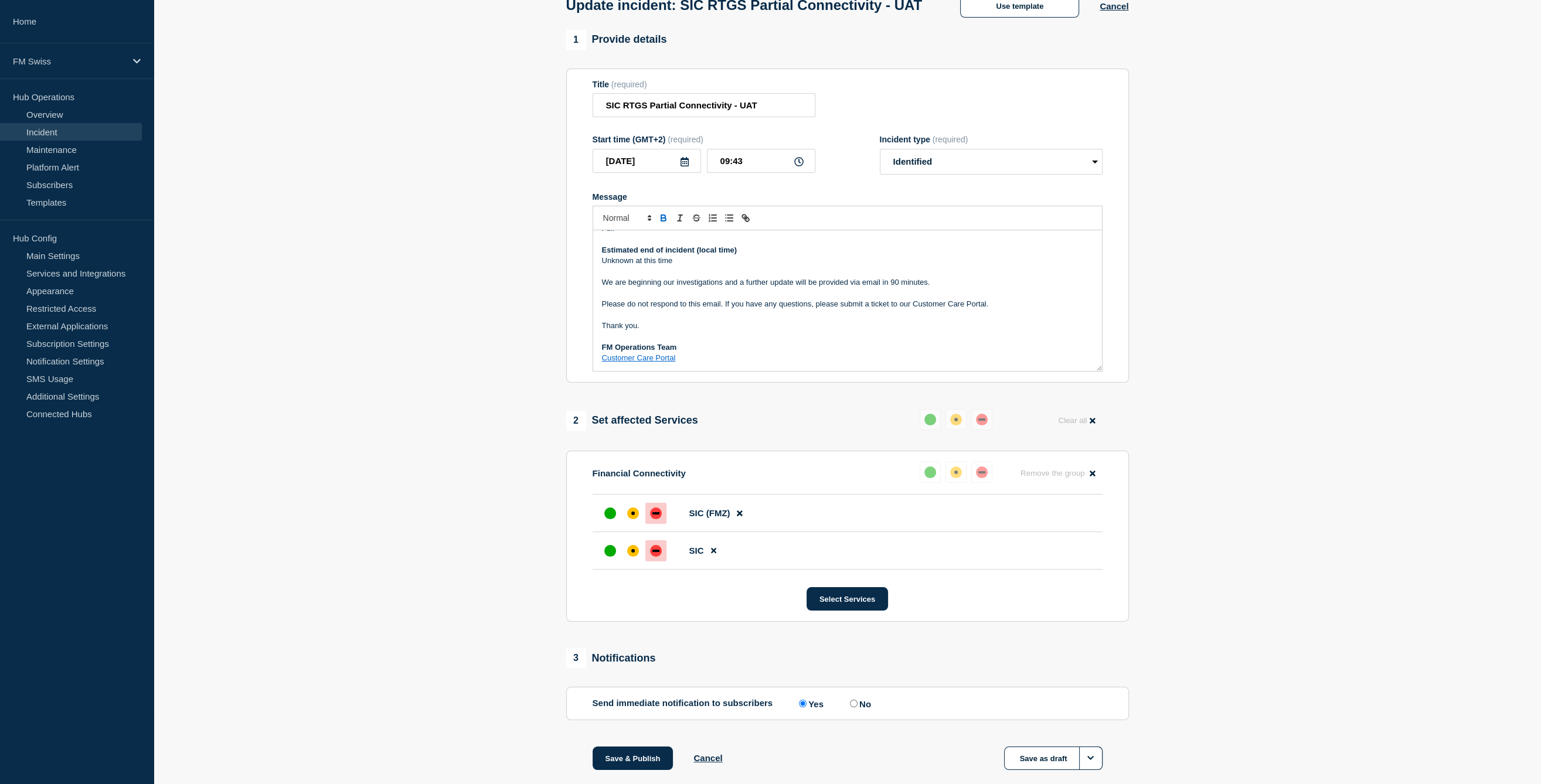
scroll to position [129, 0]
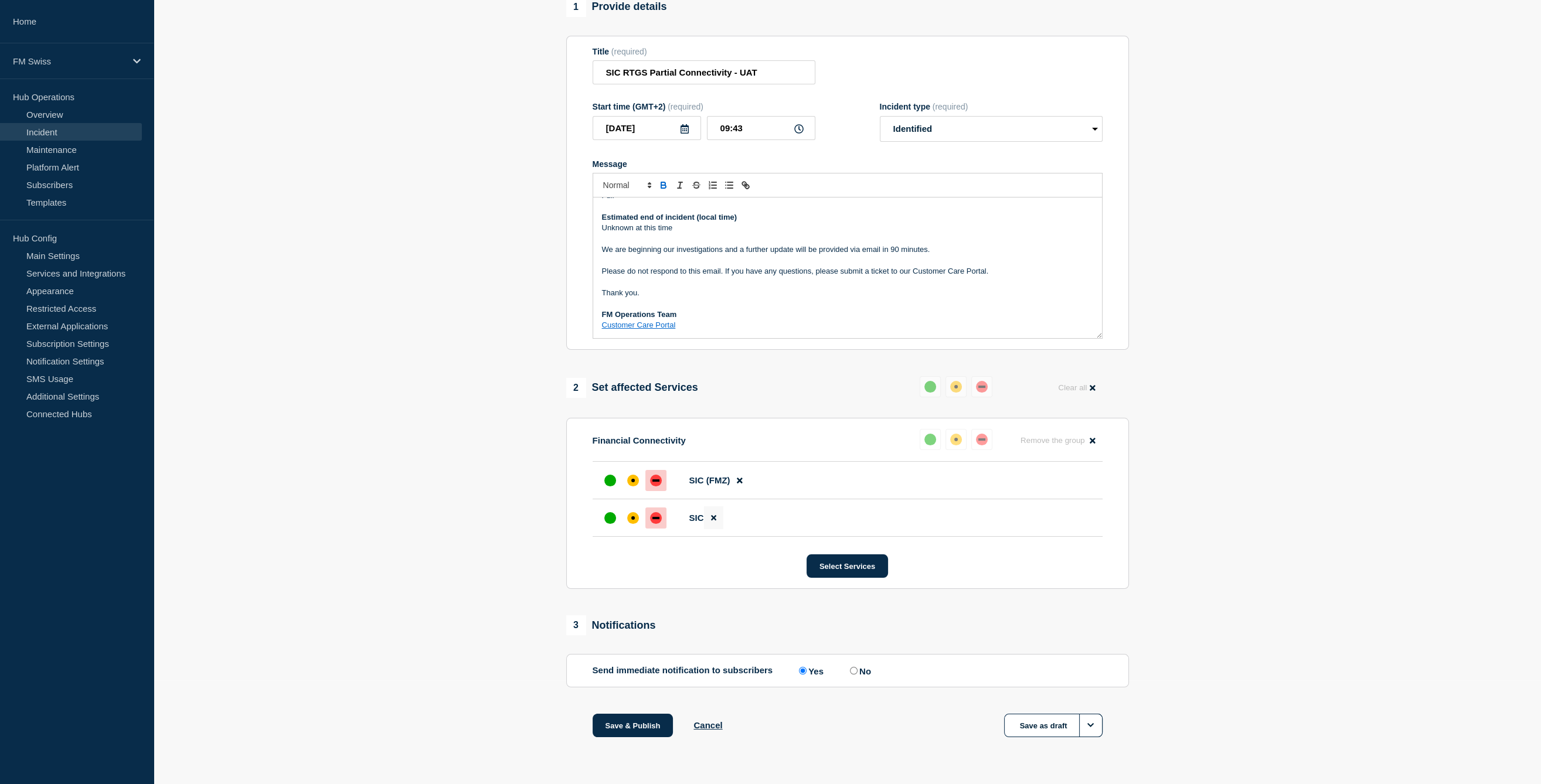
click at [718, 517] on button at bounding box center [713, 517] width 19 height 23
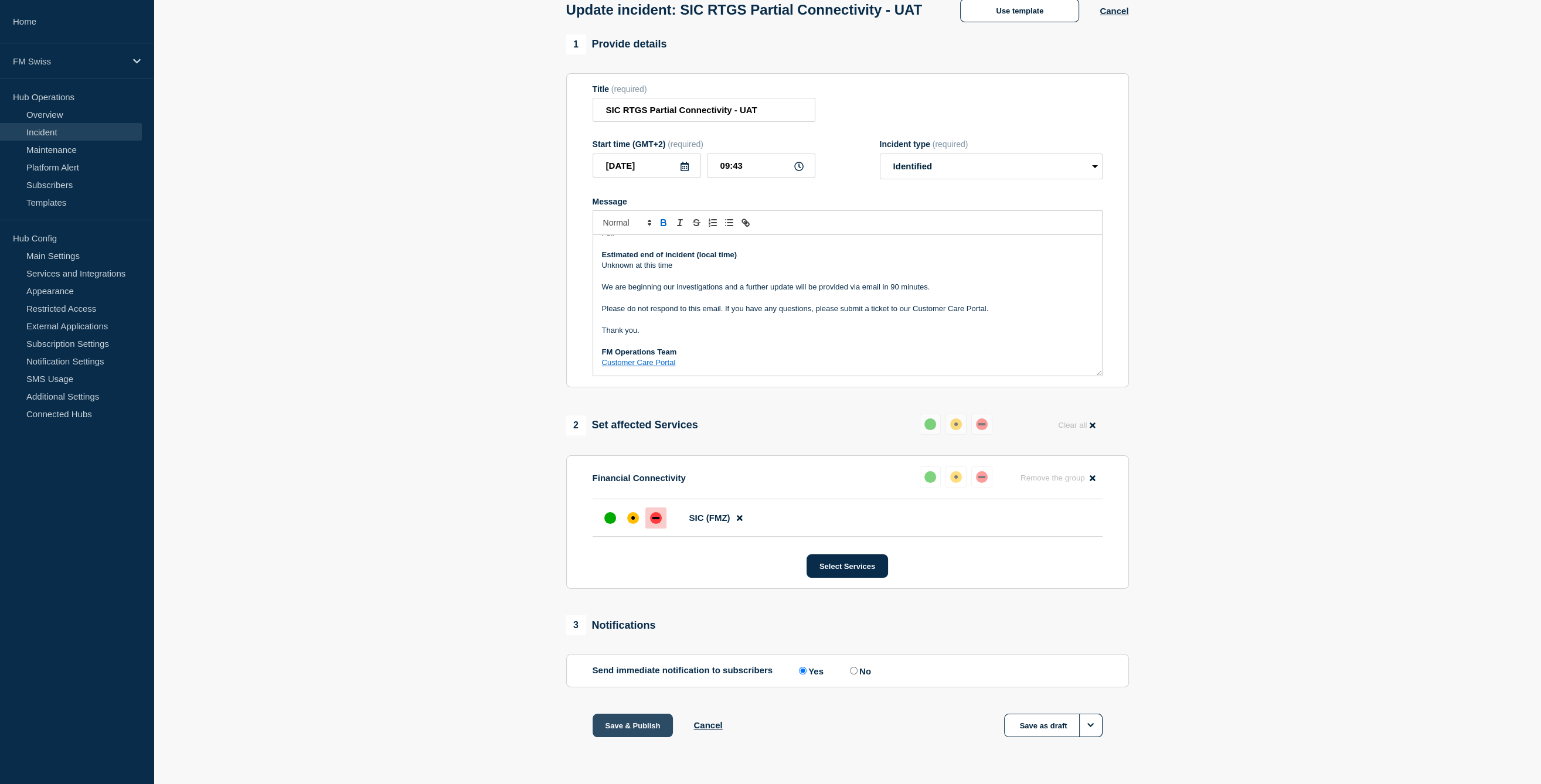
drag, startPoint x: 617, startPoint y: 732, endPoint x: 650, endPoint y: 726, distance: 33.5
click at [650, 726] on button "Save & Publish" at bounding box center [633, 726] width 81 height 23
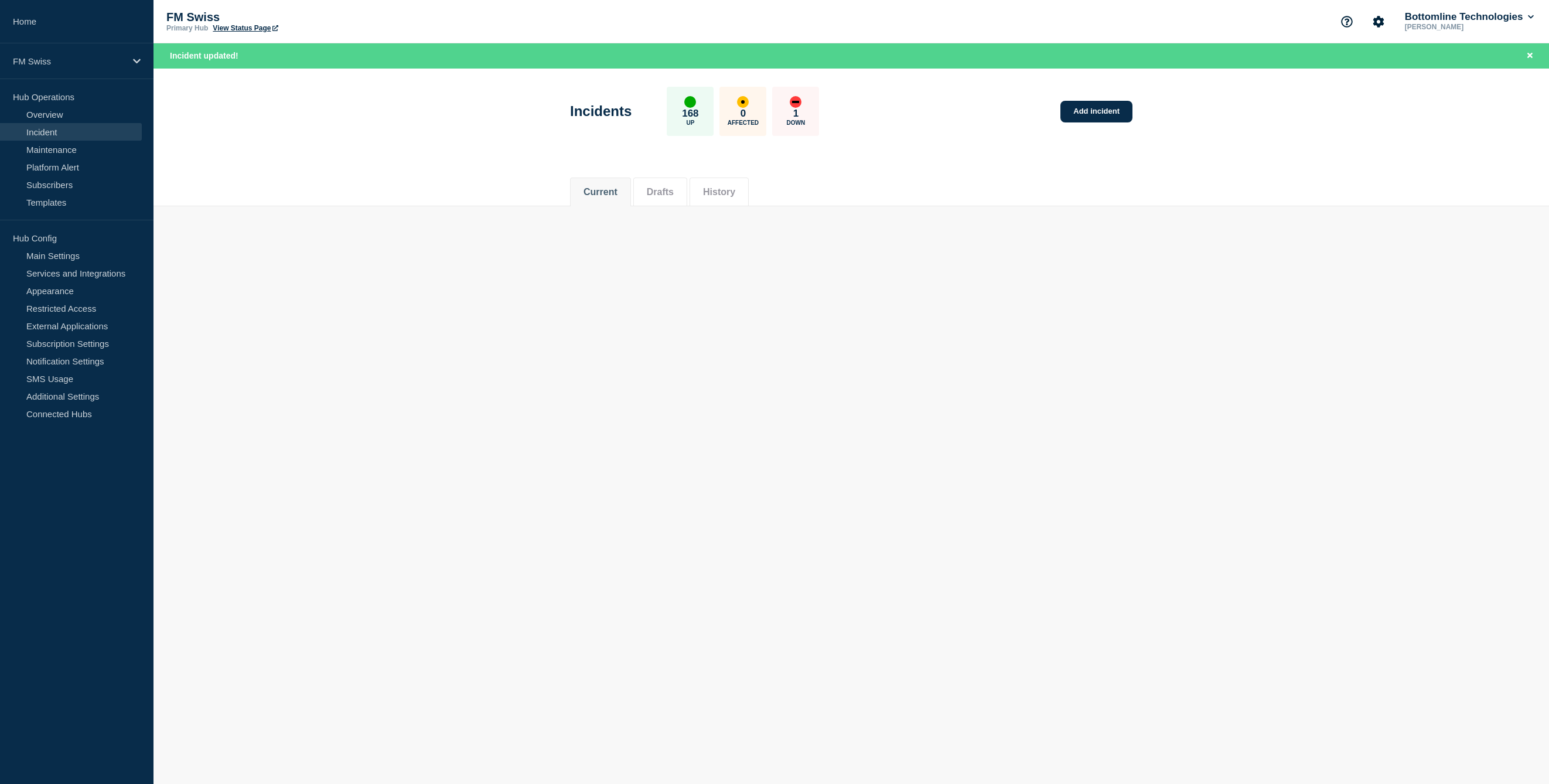
click at [794, 360] on body "Home FM Swiss Hub Operations Overview Incident Maintenance Platform Alert Subsc…" at bounding box center [774, 392] width 1549 height 784
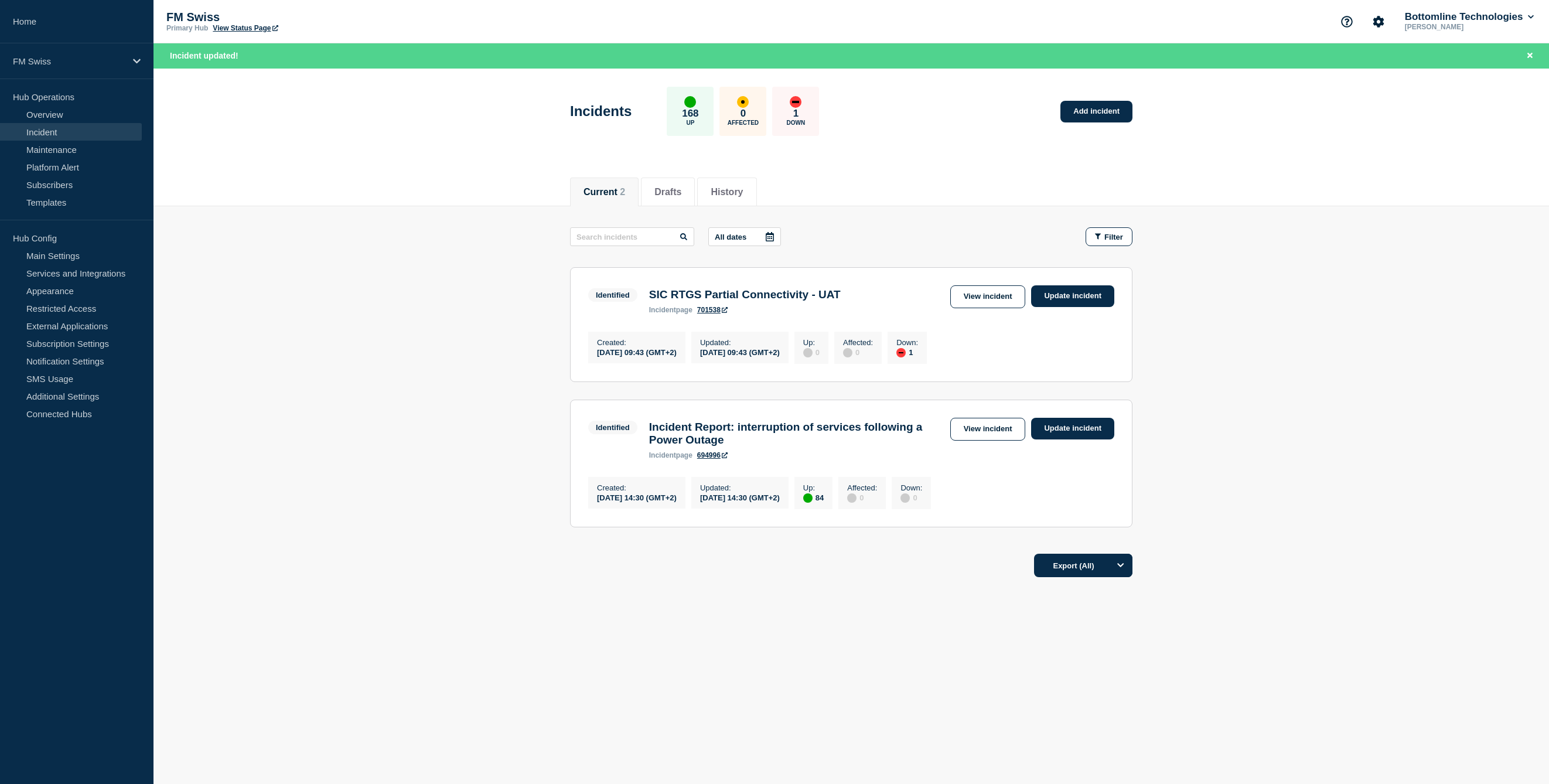
click at [1173, 199] on div "Current 2 Drafts History" at bounding box center [851, 186] width 1396 height 40
click at [996, 300] on link "View incident" at bounding box center [988, 297] width 75 height 23
